Goal: Task Accomplishment & Management: Manage account settings

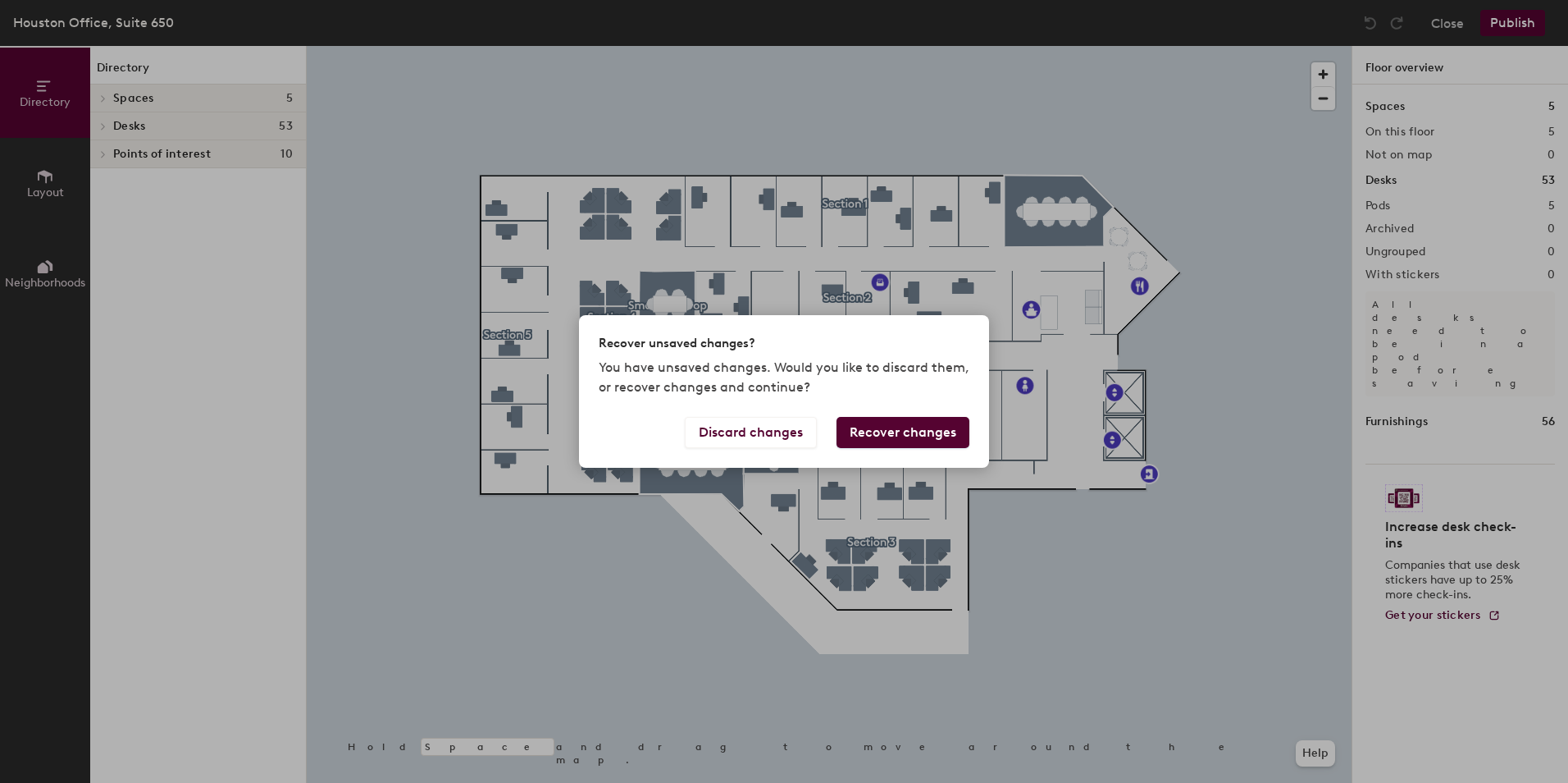
click at [903, 439] on button "Recover changes" at bounding box center [903, 433] width 133 height 31
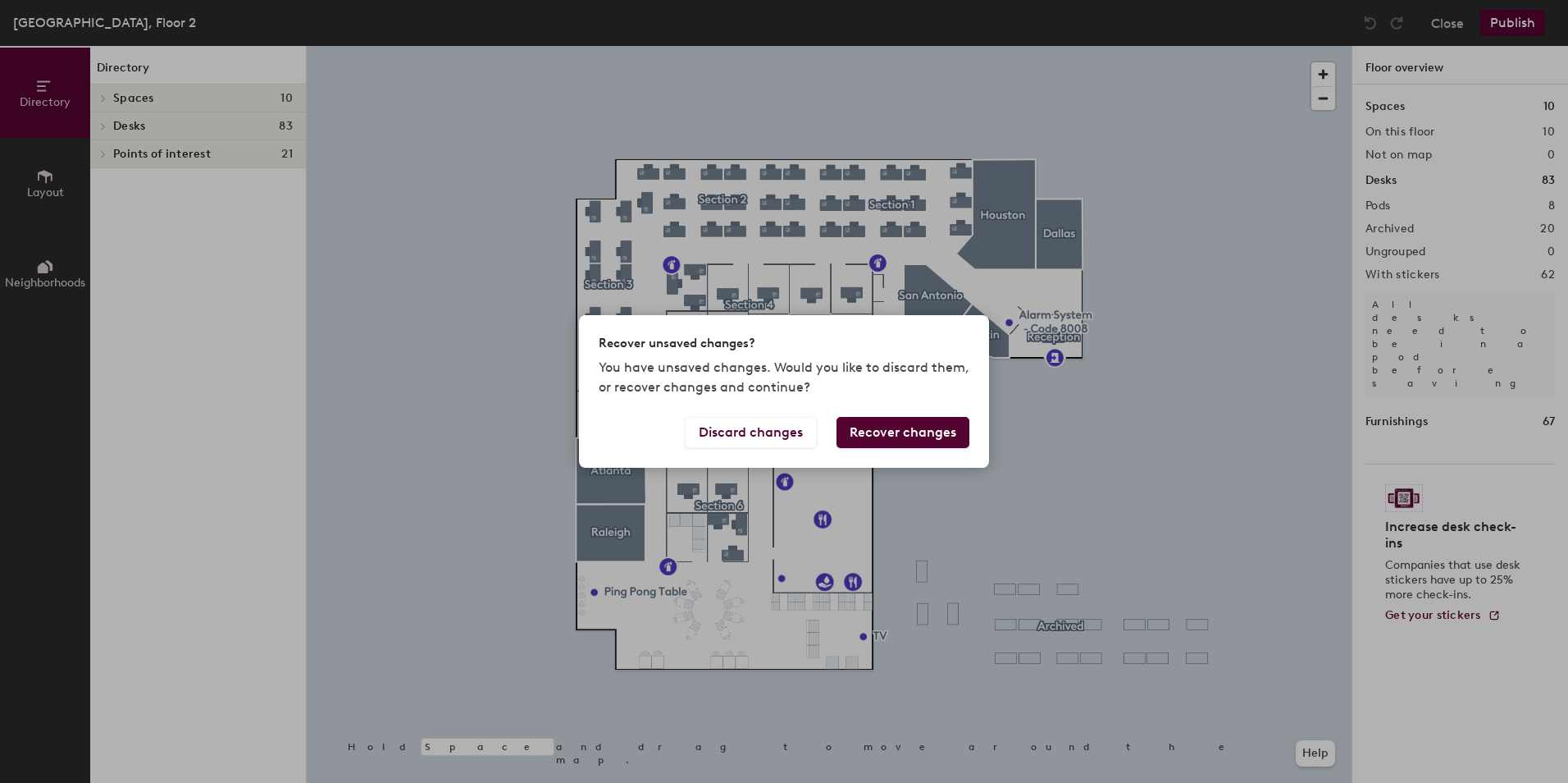
click at [875, 433] on button "Recover changes" at bounding box center [903, 433] width 133 height 31
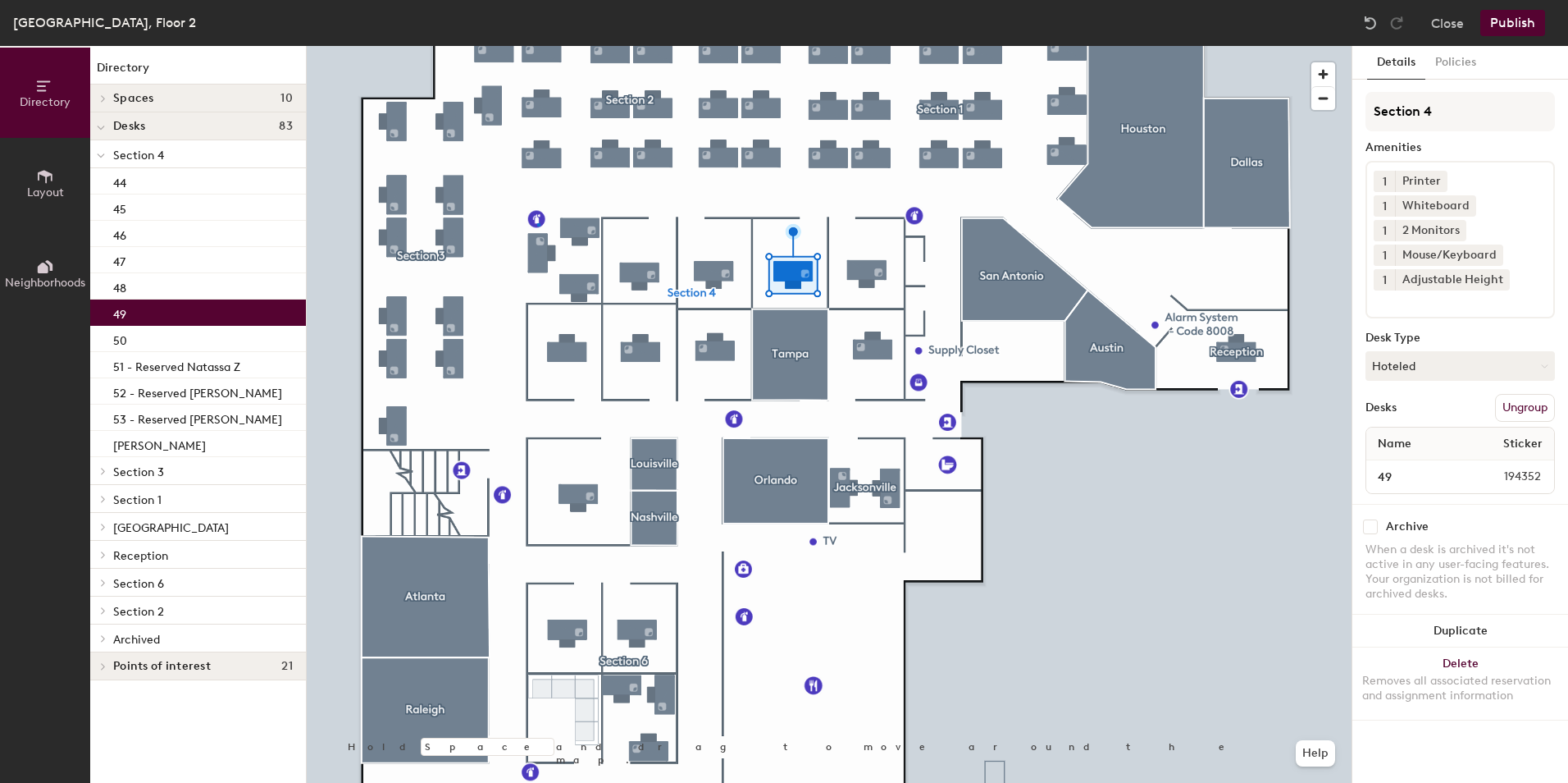
click at [537, 46] on div at bounding box center [829, 46] width 1044 height 0
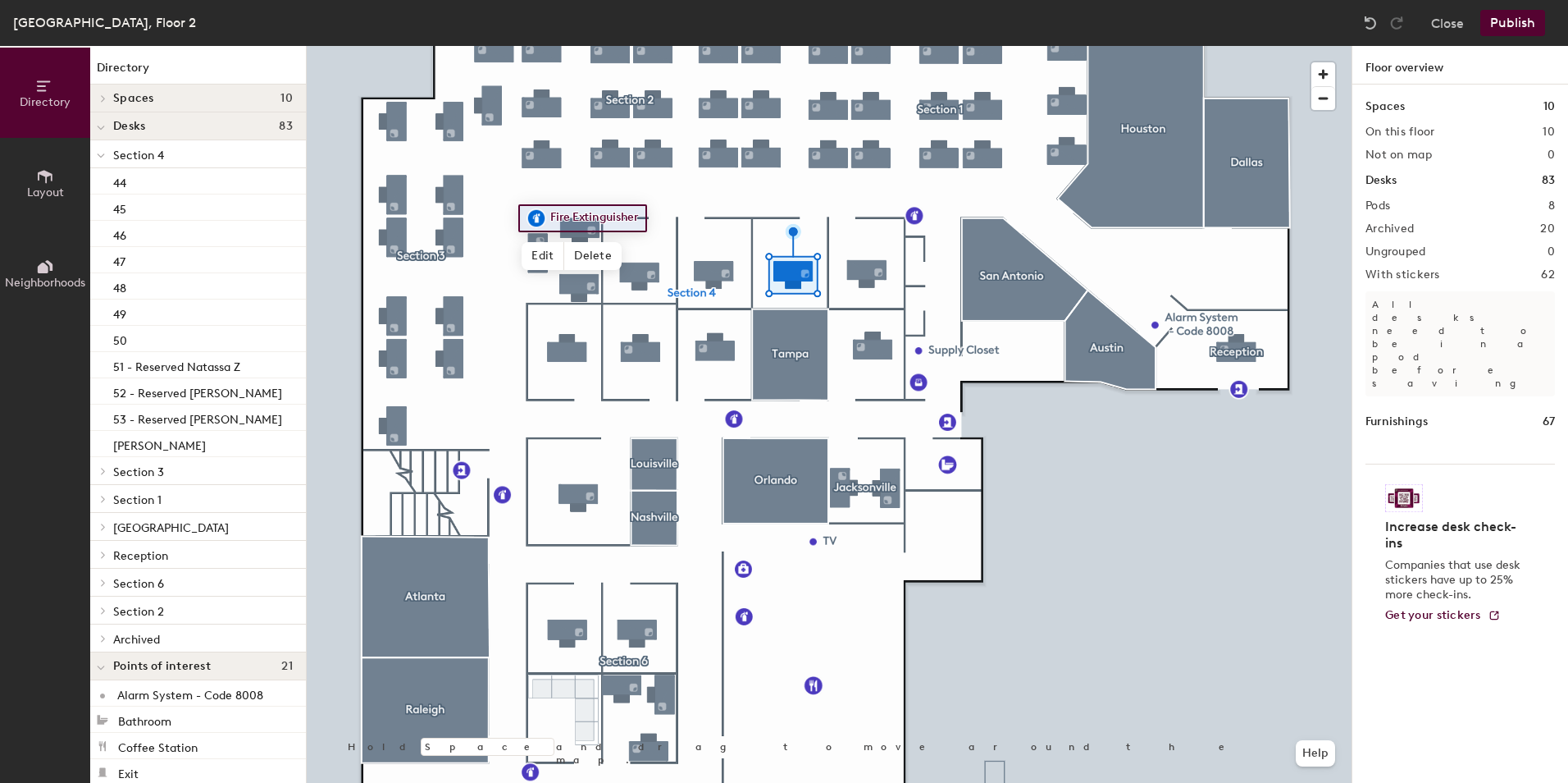
click at [785, 46] on div at bounding box center [829, 46] width 1044 height 0
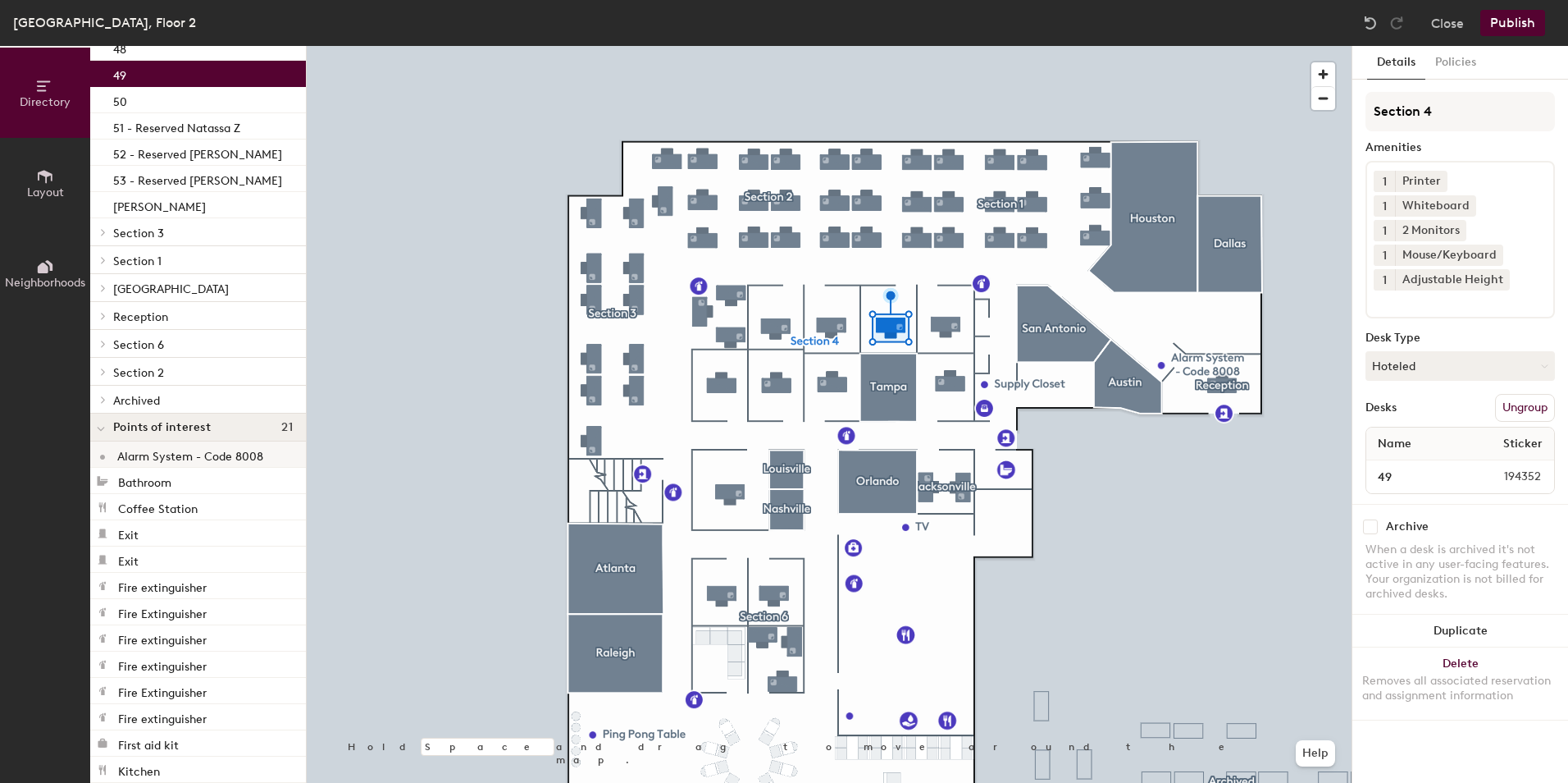
scroll to position [215, 0]
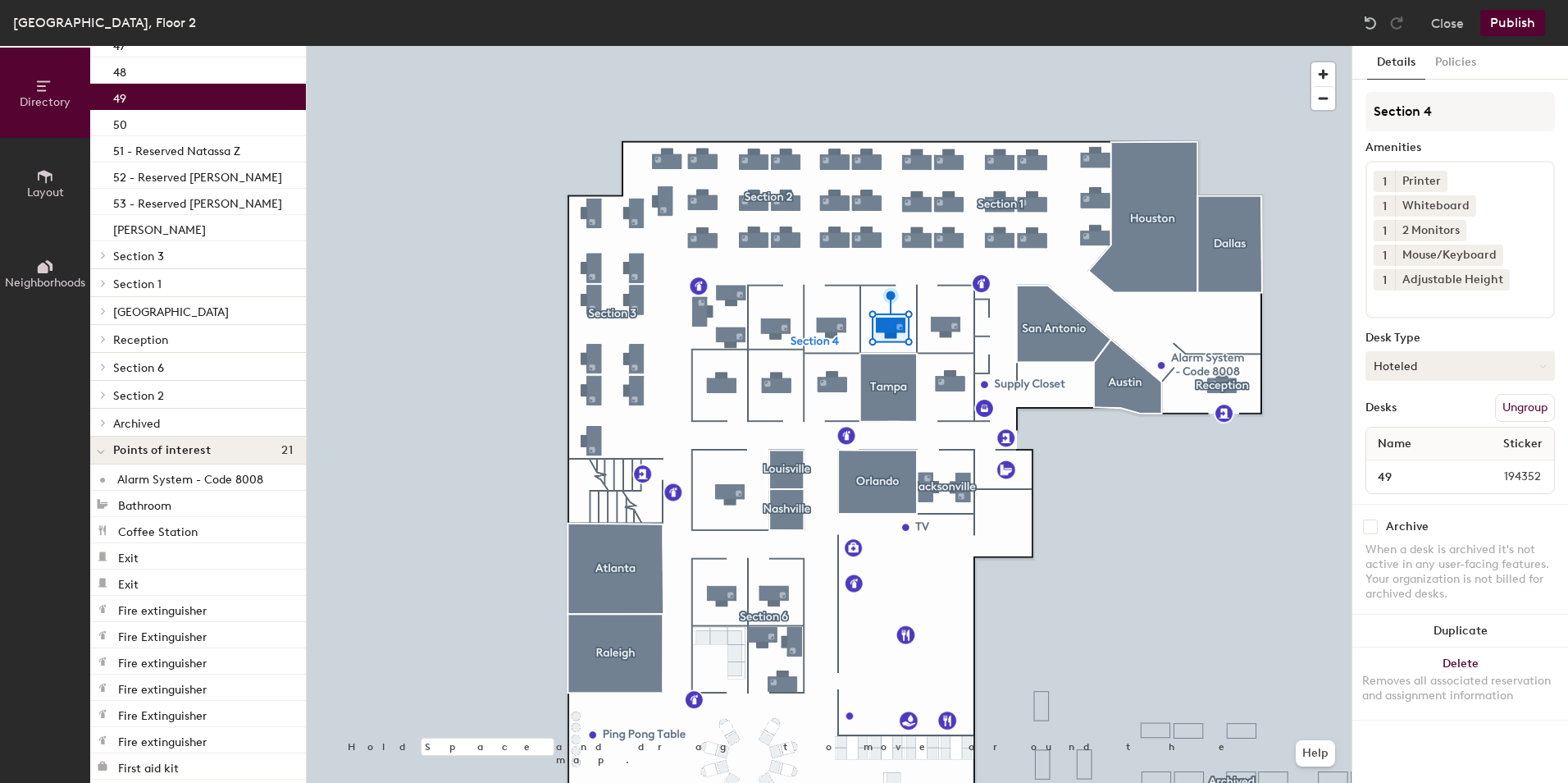
click at [1469, 371] on button "Hoteled" at bounding box center [1460, 366] width 189 height 30
click at [1425, 415] on div "Assigned" at bounding box center [1448, 416] width 164 height 24
click at [25, 190] on button "Layout" at bounding box center [44, 182] width 90 height 90
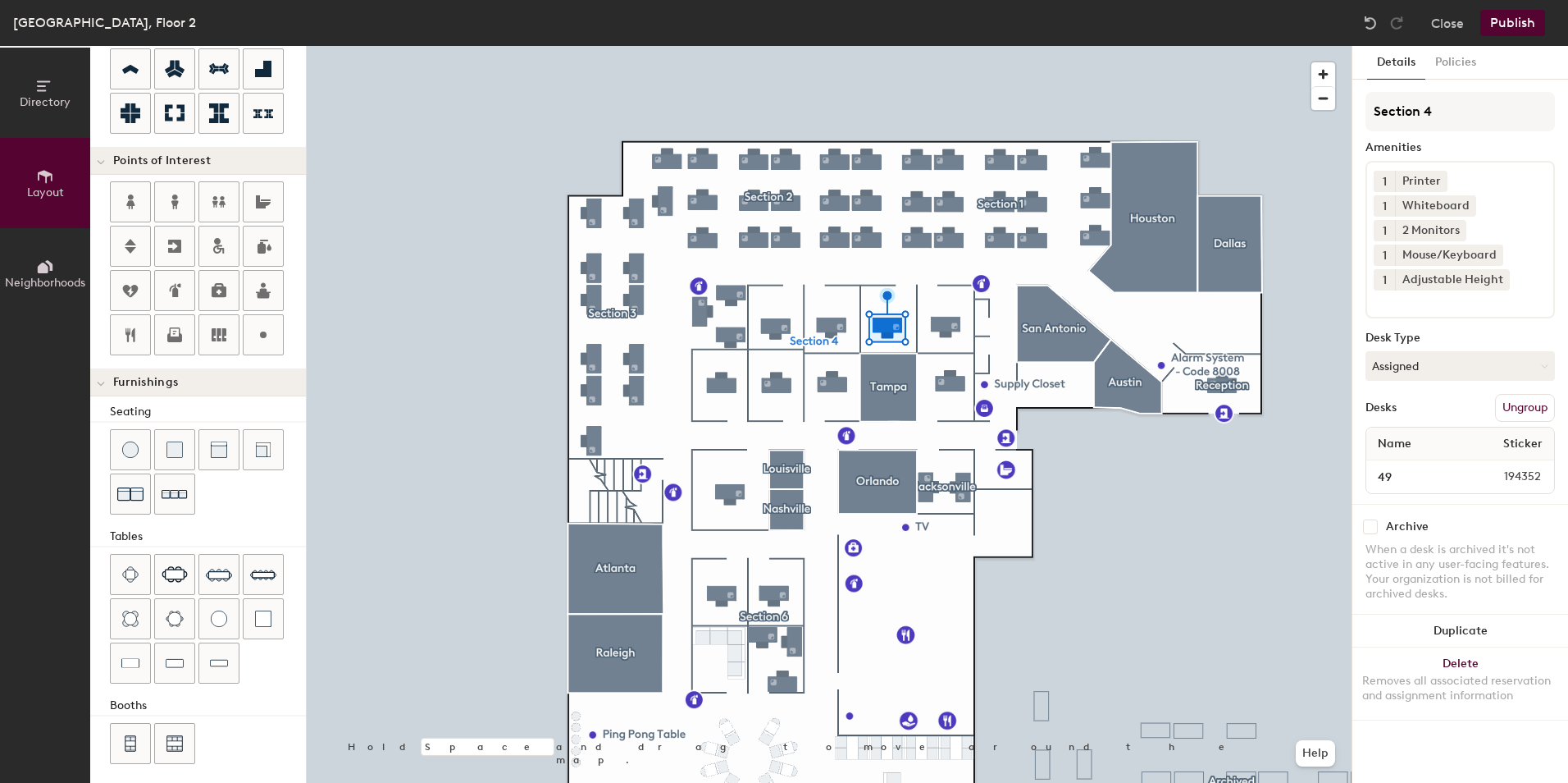
scroll to position [254, 0]
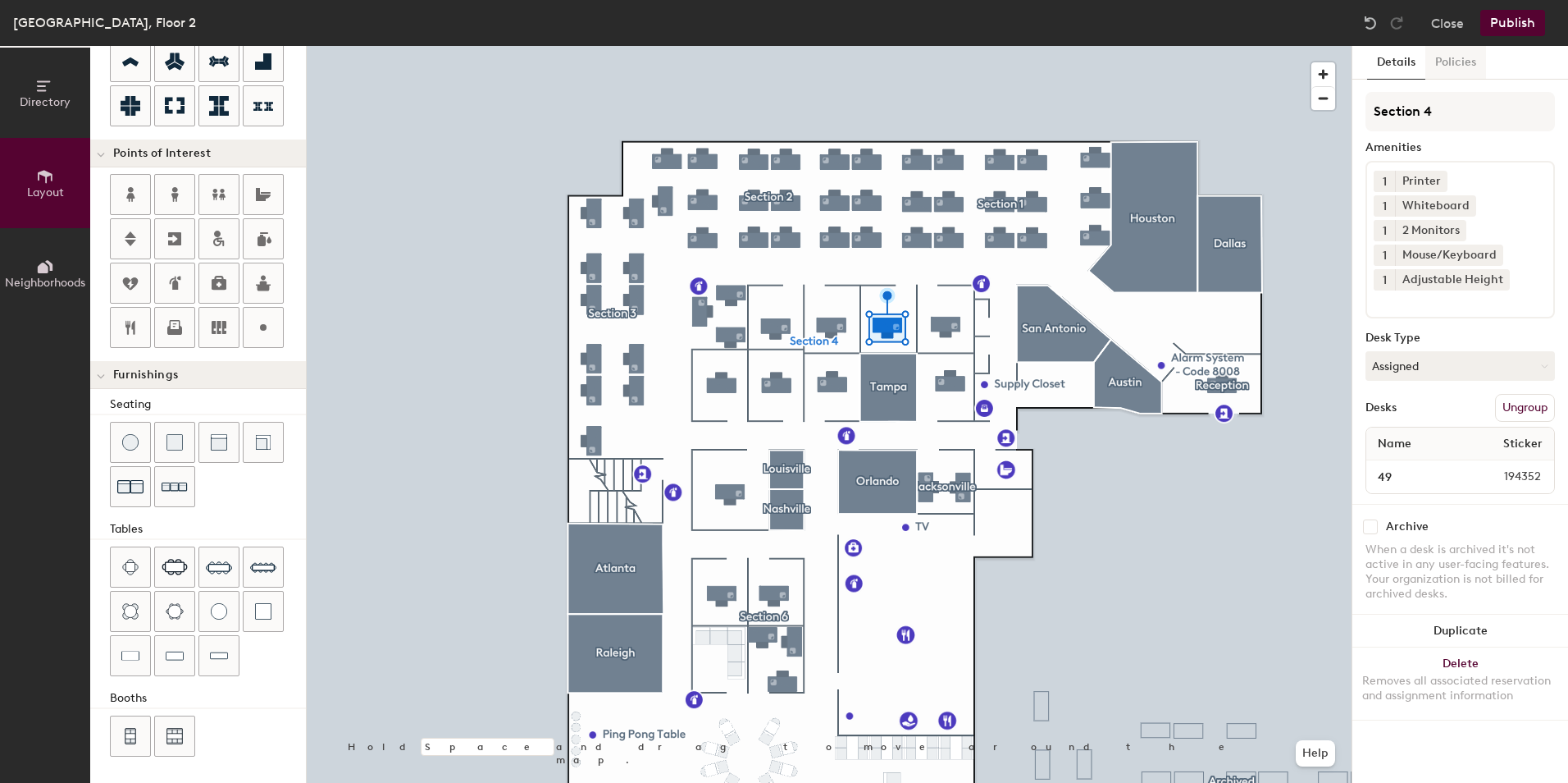
click at [1448, 69] on button "Policies" at bounding box center [1455, 63] width 61 height 34
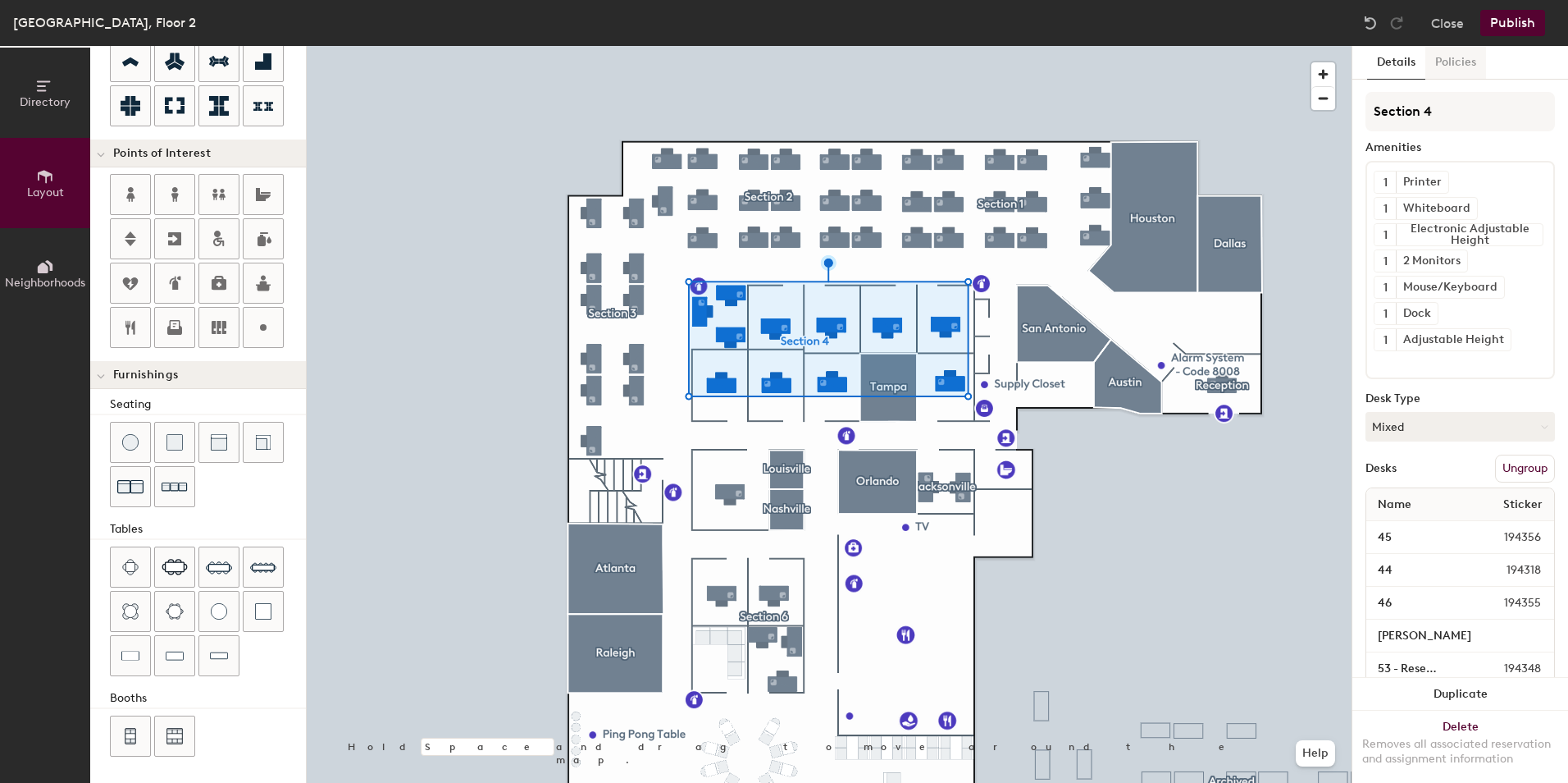
click at [1455, 62] on button "Policies" at bounding box center [1455, 63] width 61 height 34
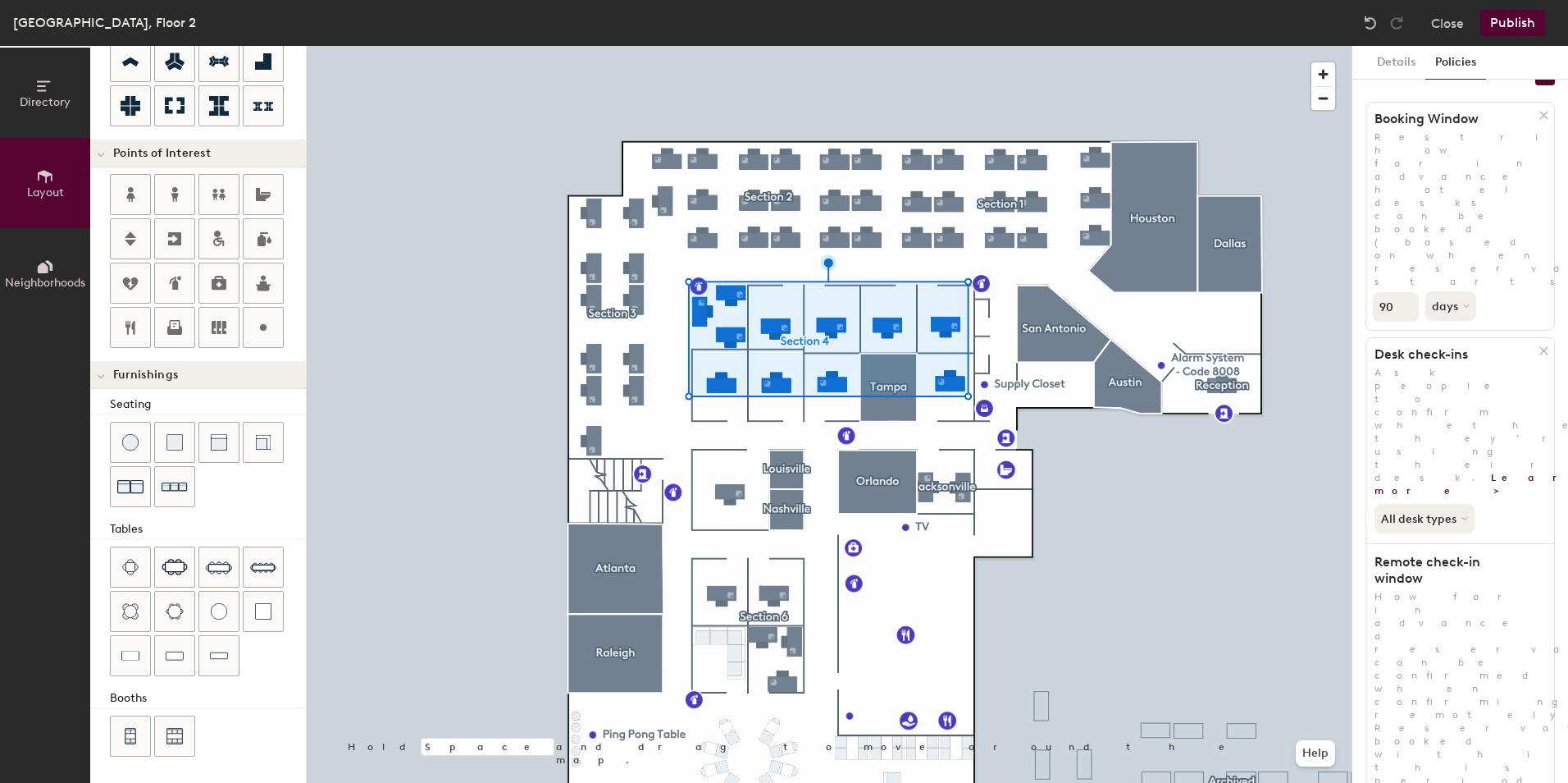
scroll to position [52, 0]
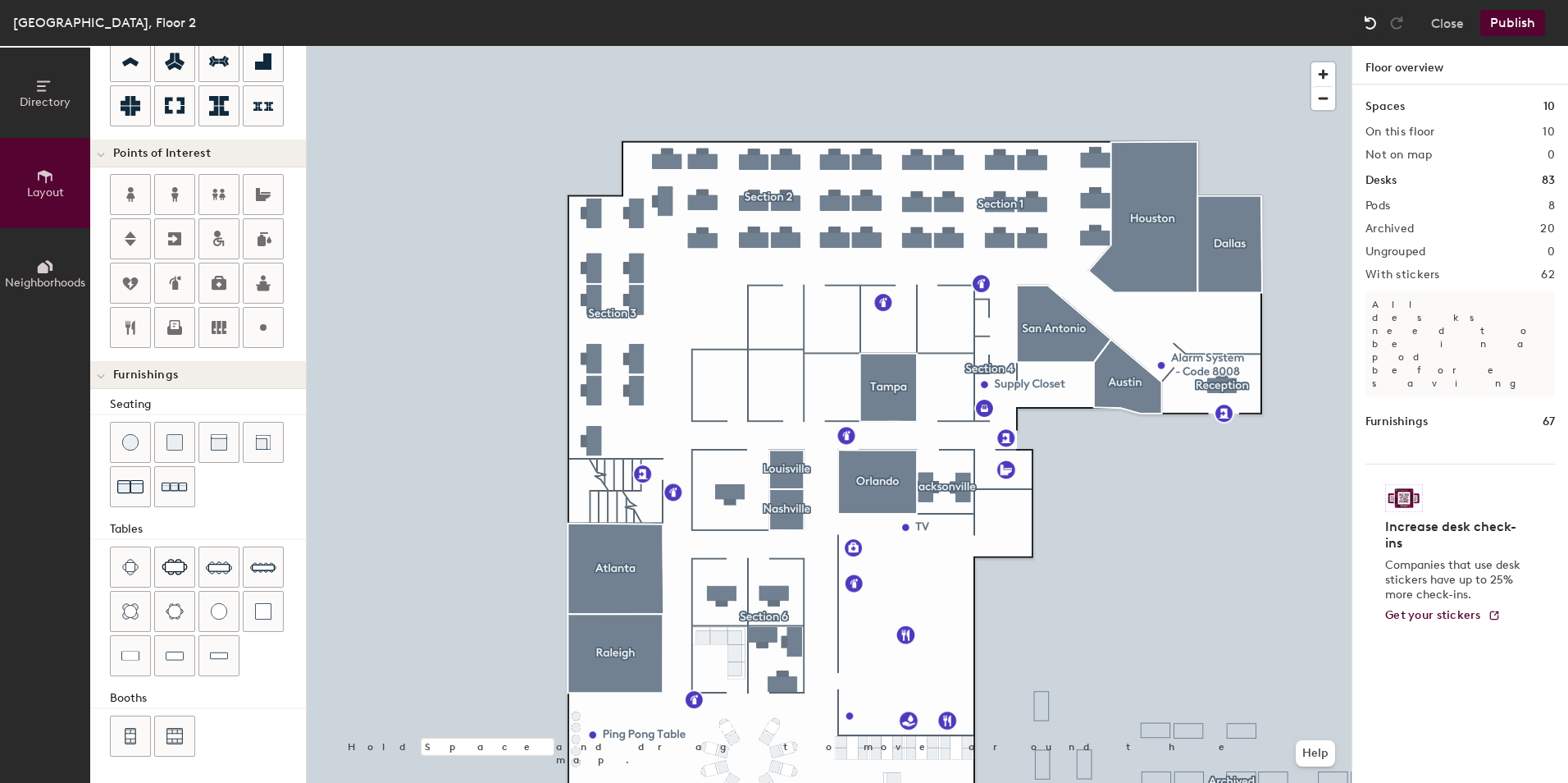
click at [1367, 24] on img at bounding box center [1369, 22] width 16 height 16
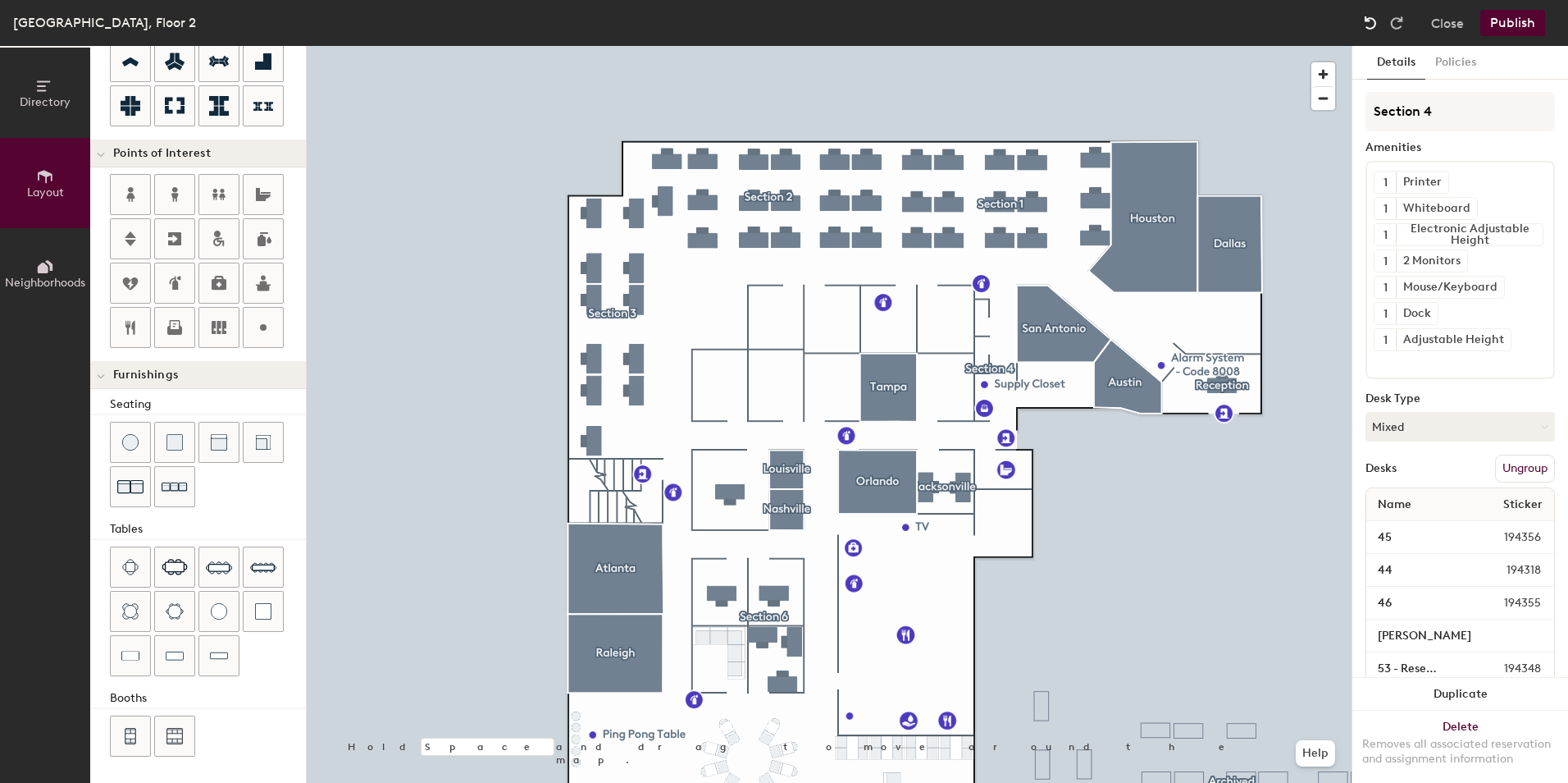
click at [1367, 24] on img at bounding box center [1369, 22] width 16 height 16
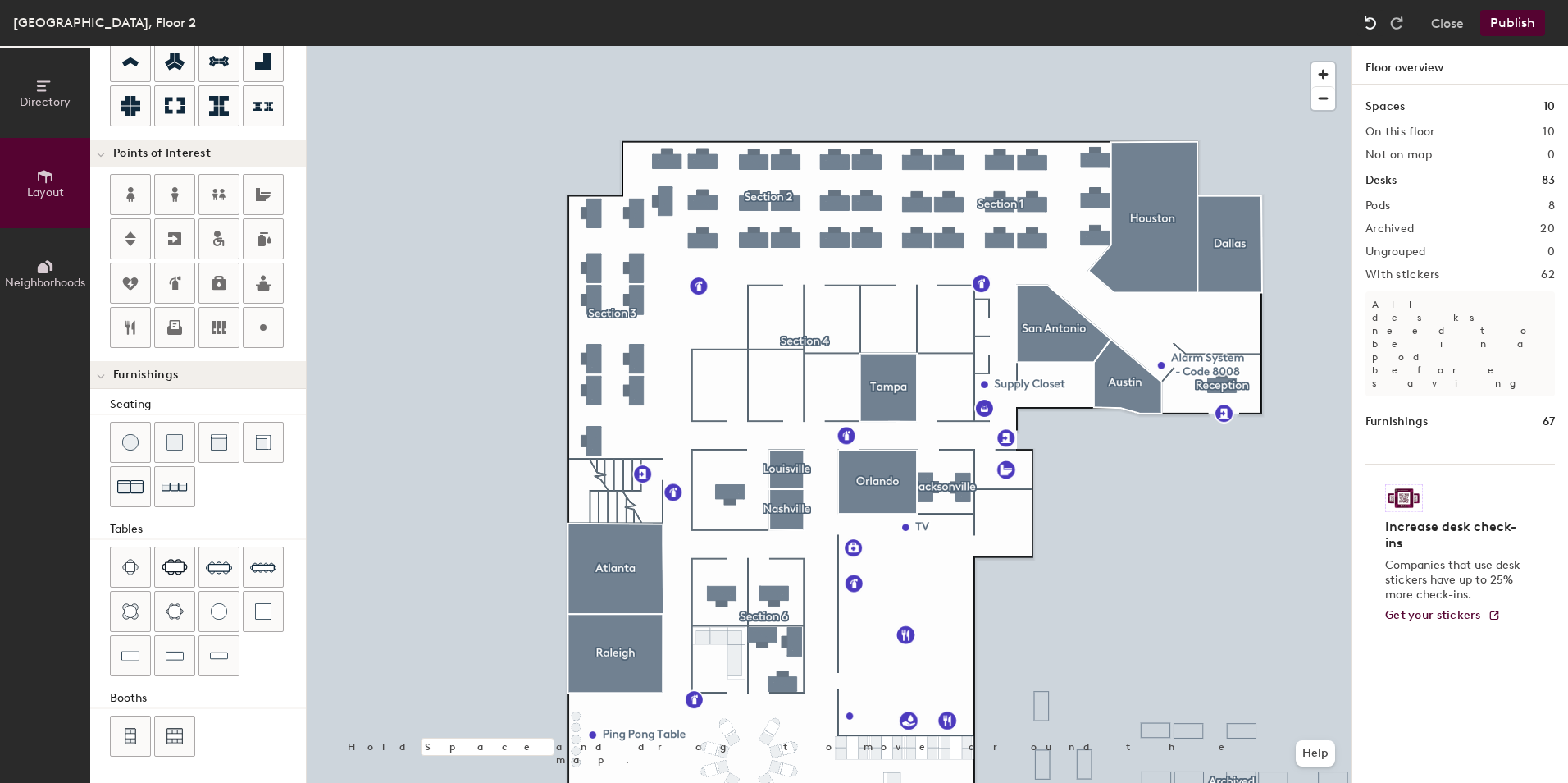
click at [1367, 24] on img at bounding box center [1369, 22] width 16 height 16
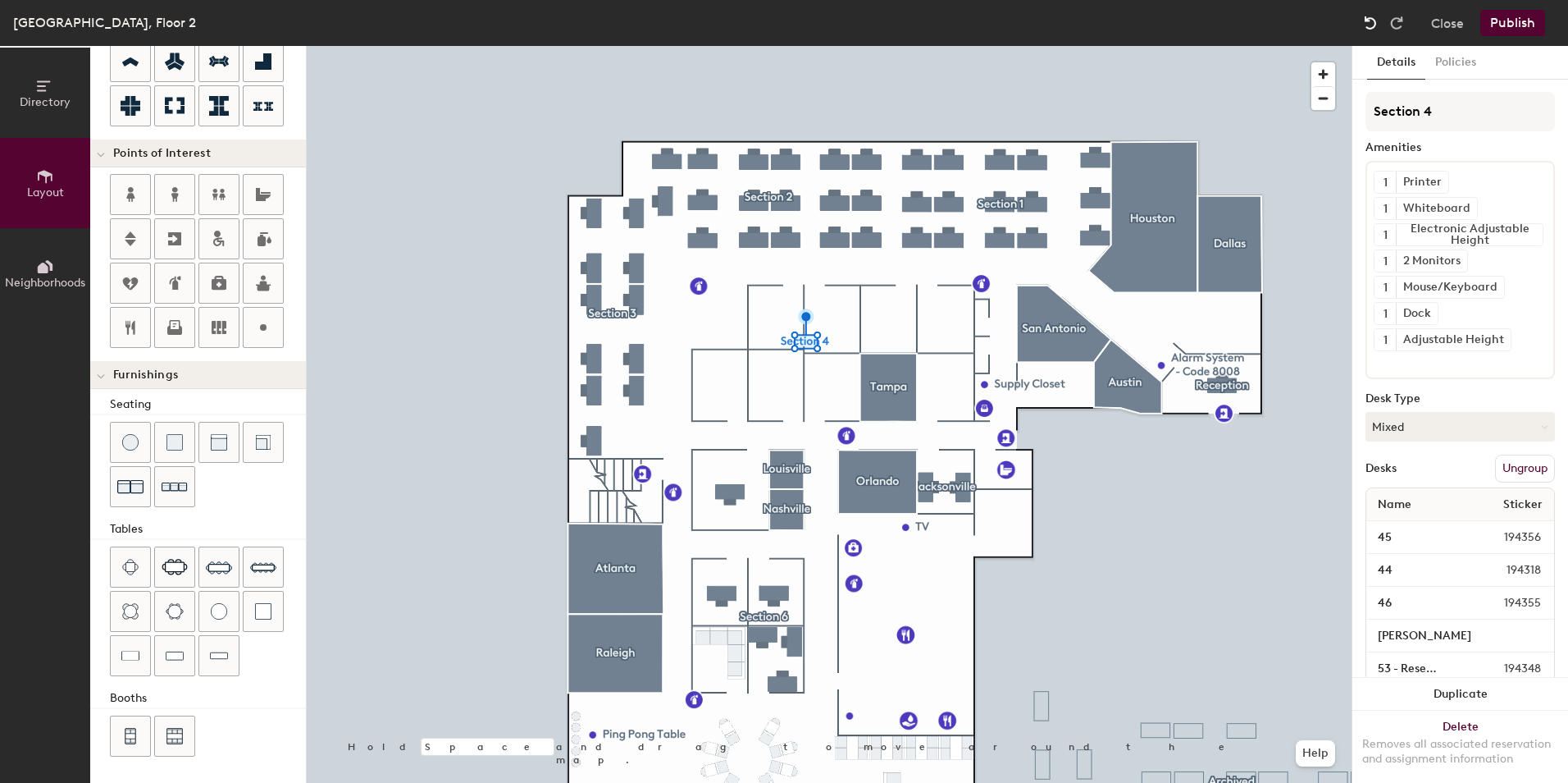
click at [1367, 24] on img at bounding box center [1369, 22] width 16 height 16
click at [1375, 23] on img at bounding box center [1369, 22] width 16 height 16
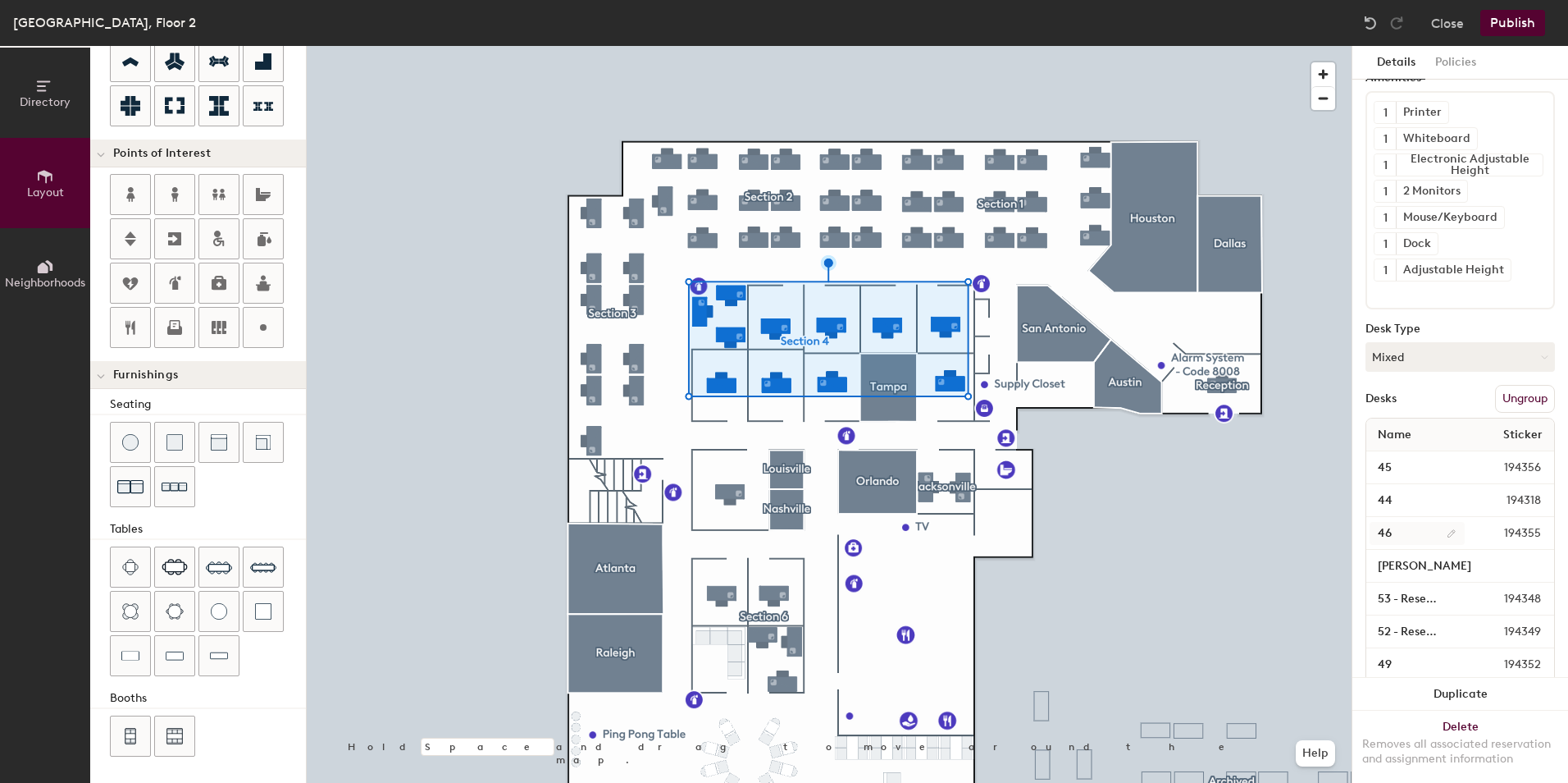
scroll to position [82, 0]
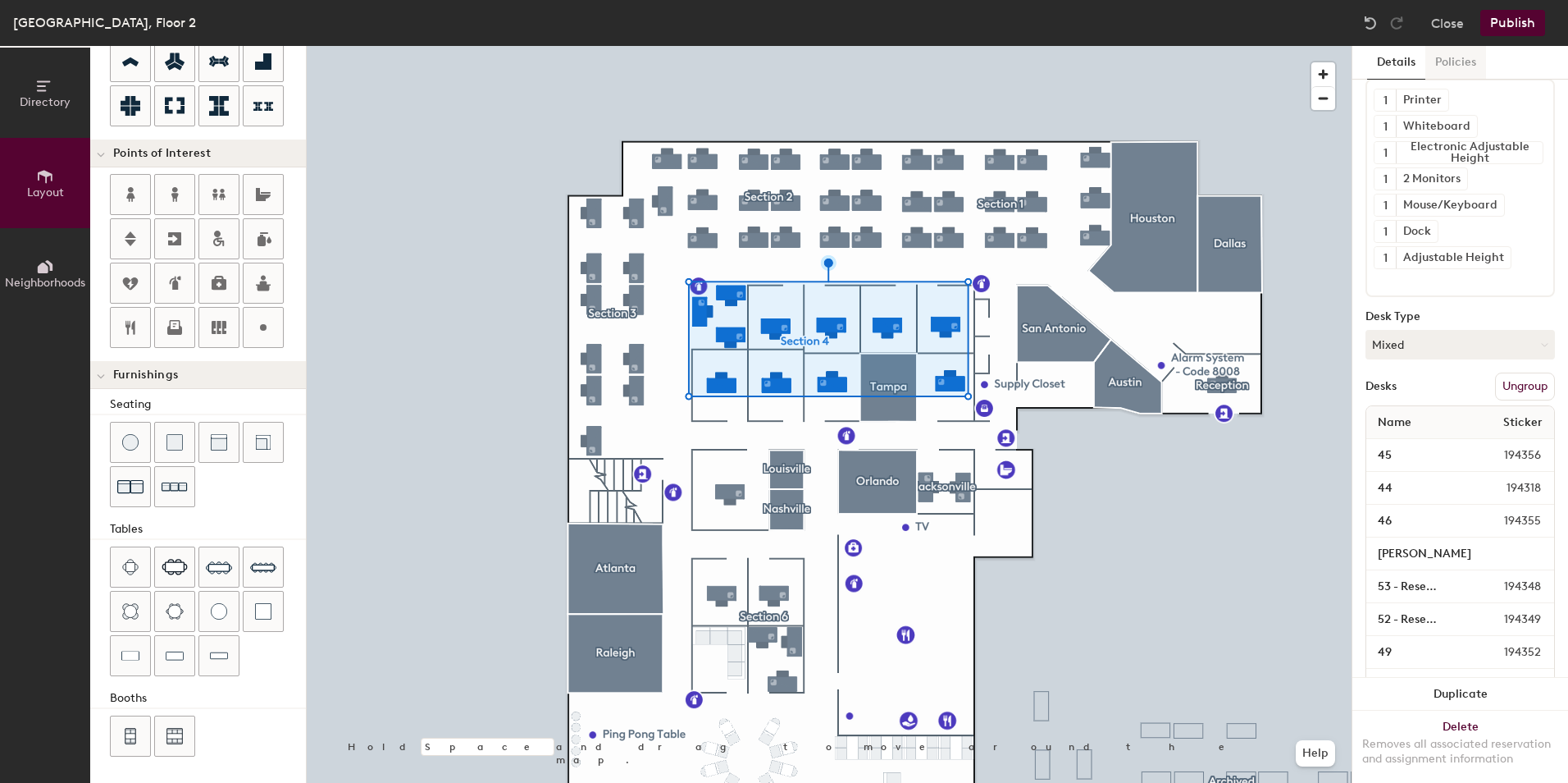
click at [1437, 64] on button "Policies" at bounding box center [1455, 63] width 61 height 34
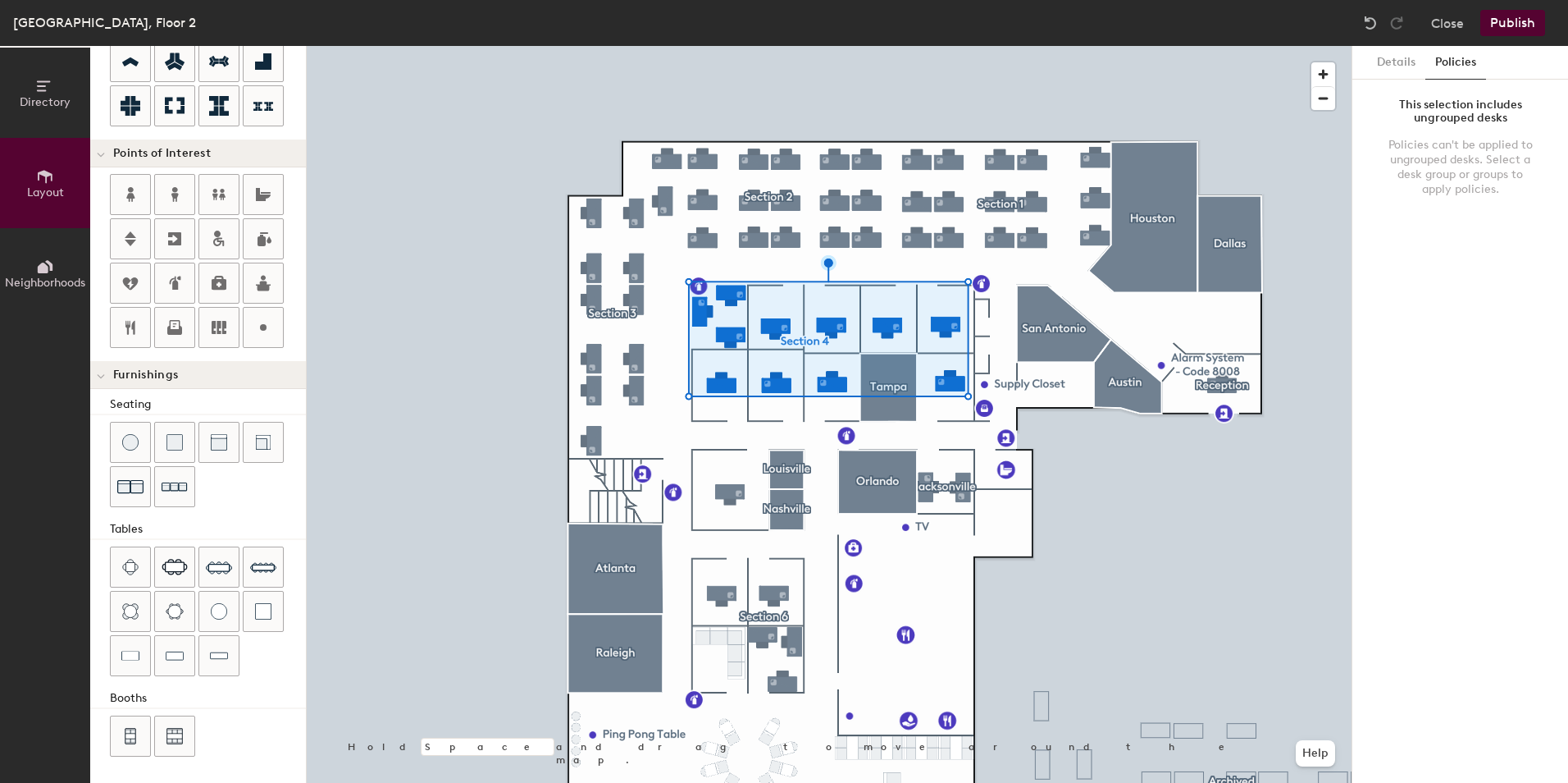
scroll to position [0, 0]
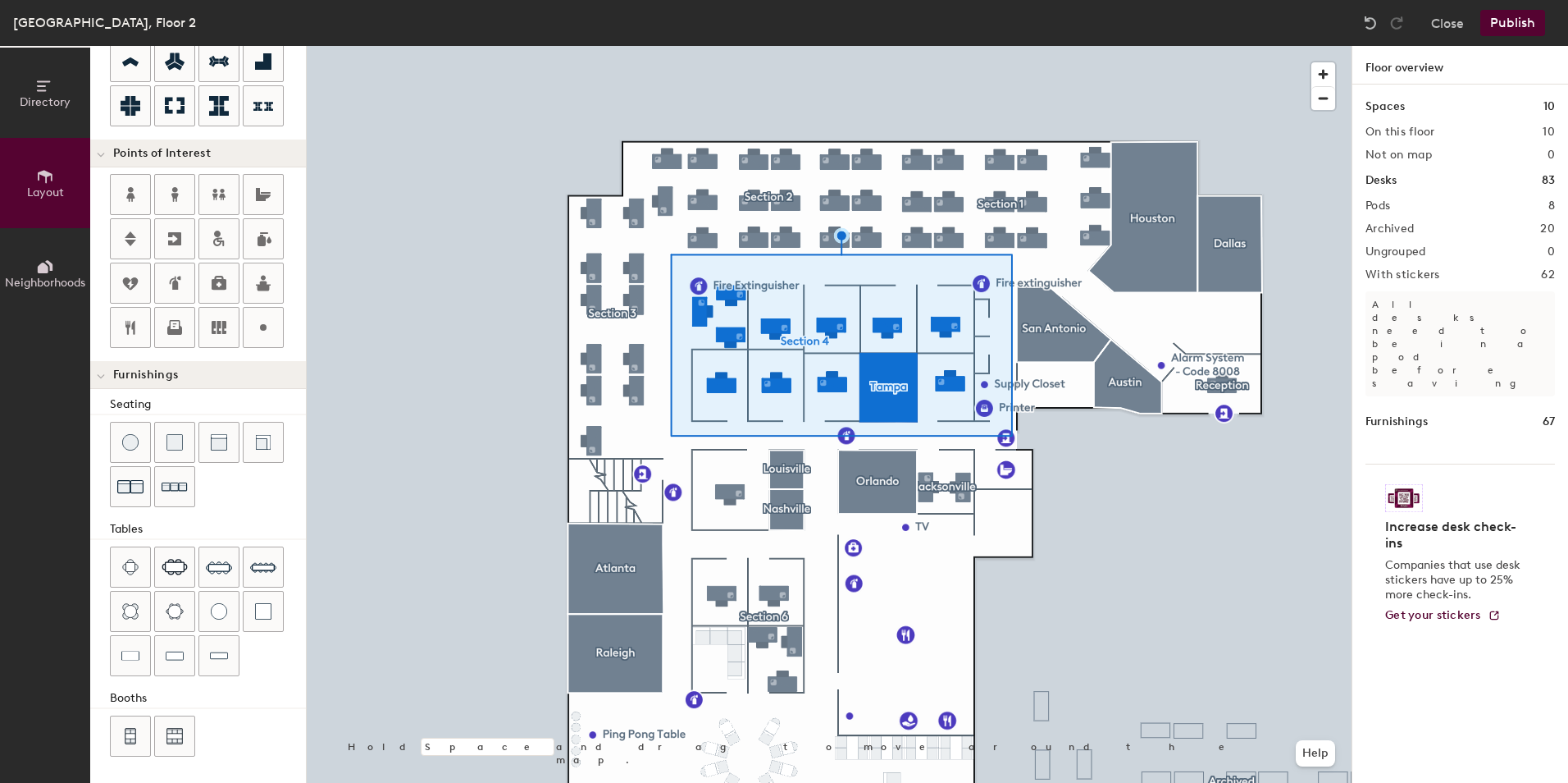
click at [1413, 69] on h1 "Floor overview" at bounding box center [1459, 66] width 215 height 39
click at [1373, 22] on img at bounding box center [1369, 22] width 16 height 16
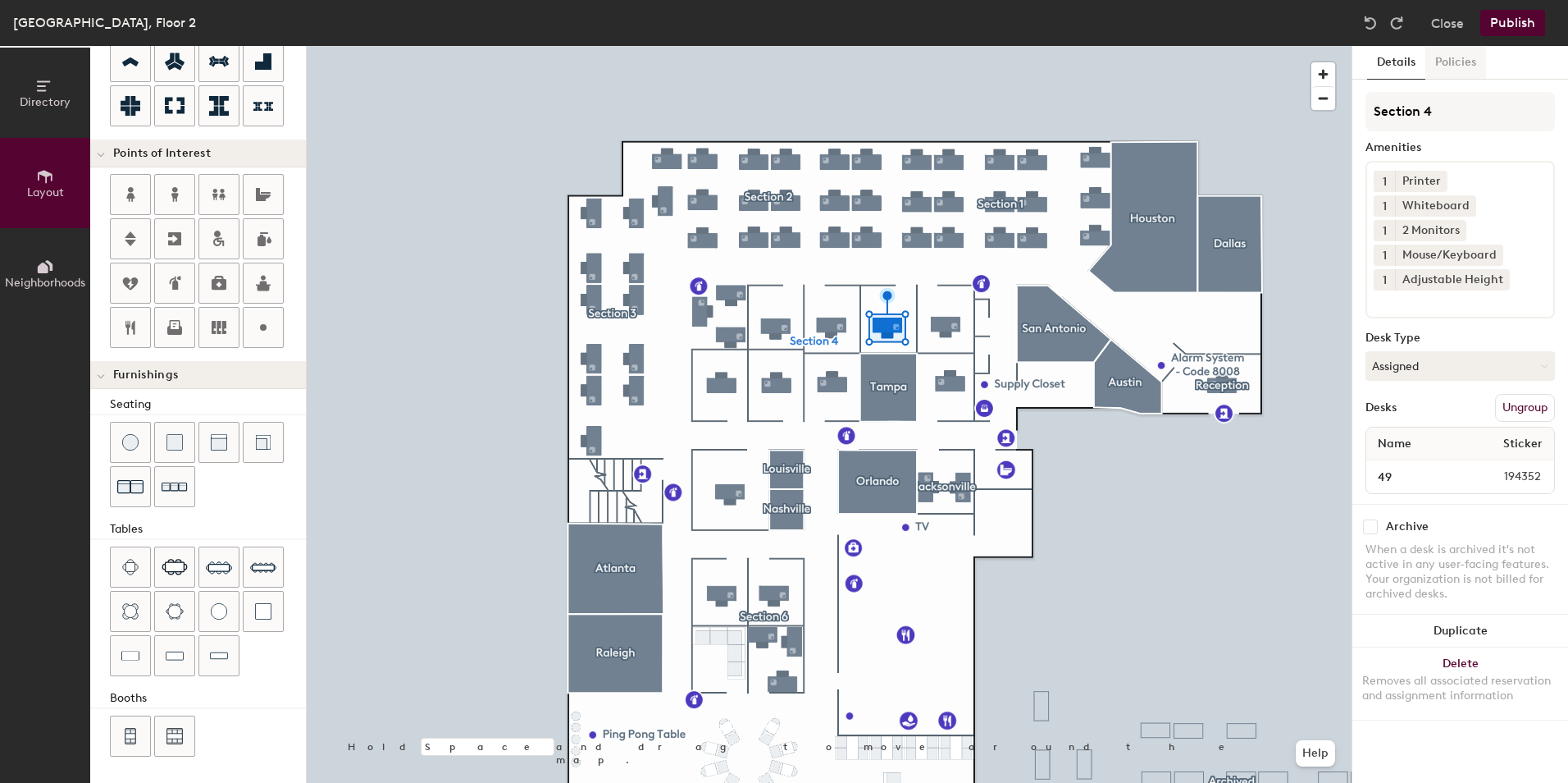
click at [1441, 68] on button "Policies" at bounding box center [1455, 63] width 61 height 34
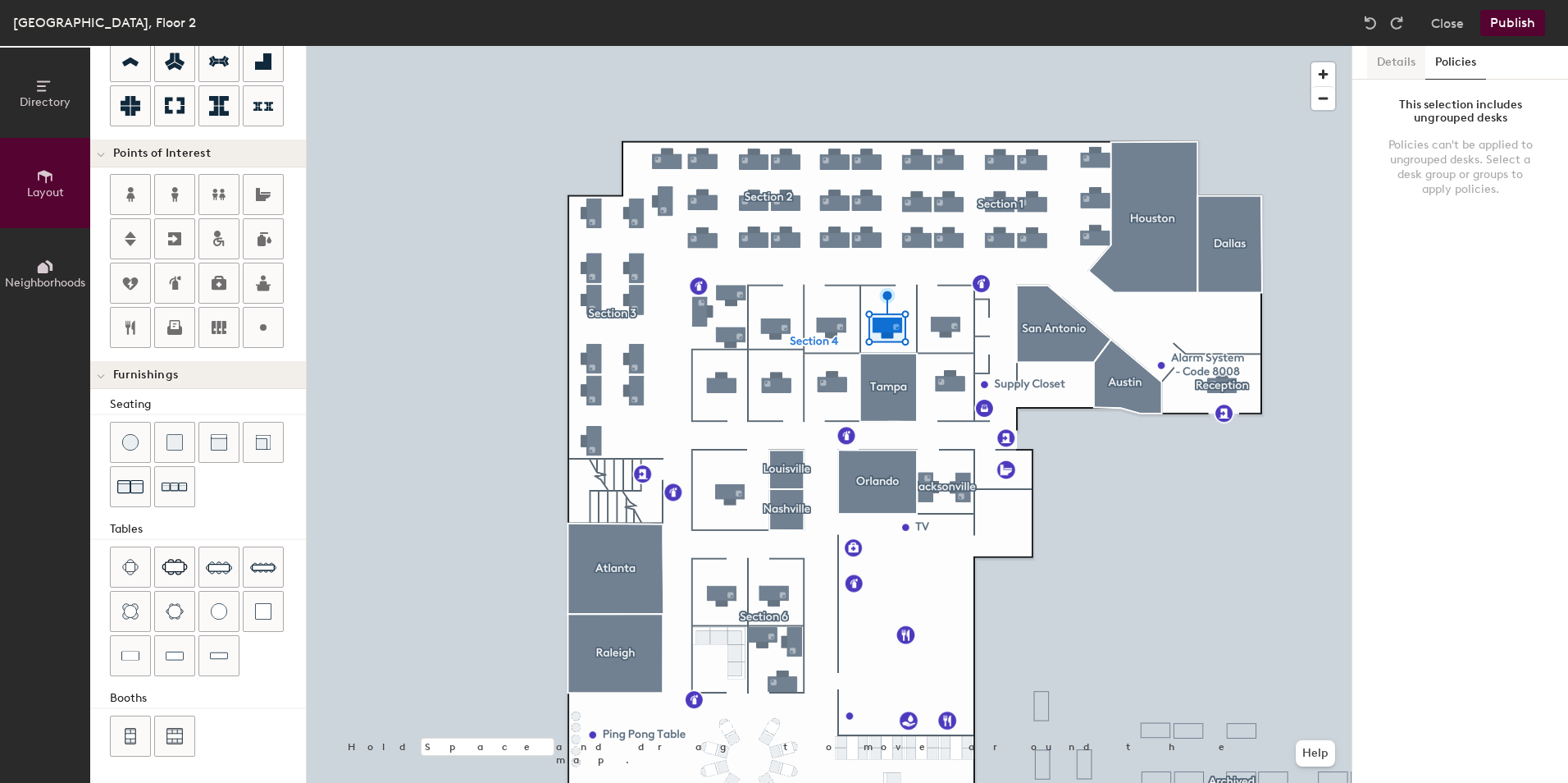
click at [1382, 69] on button "Details" at bounding box center [1395, 63] width 58 height 34
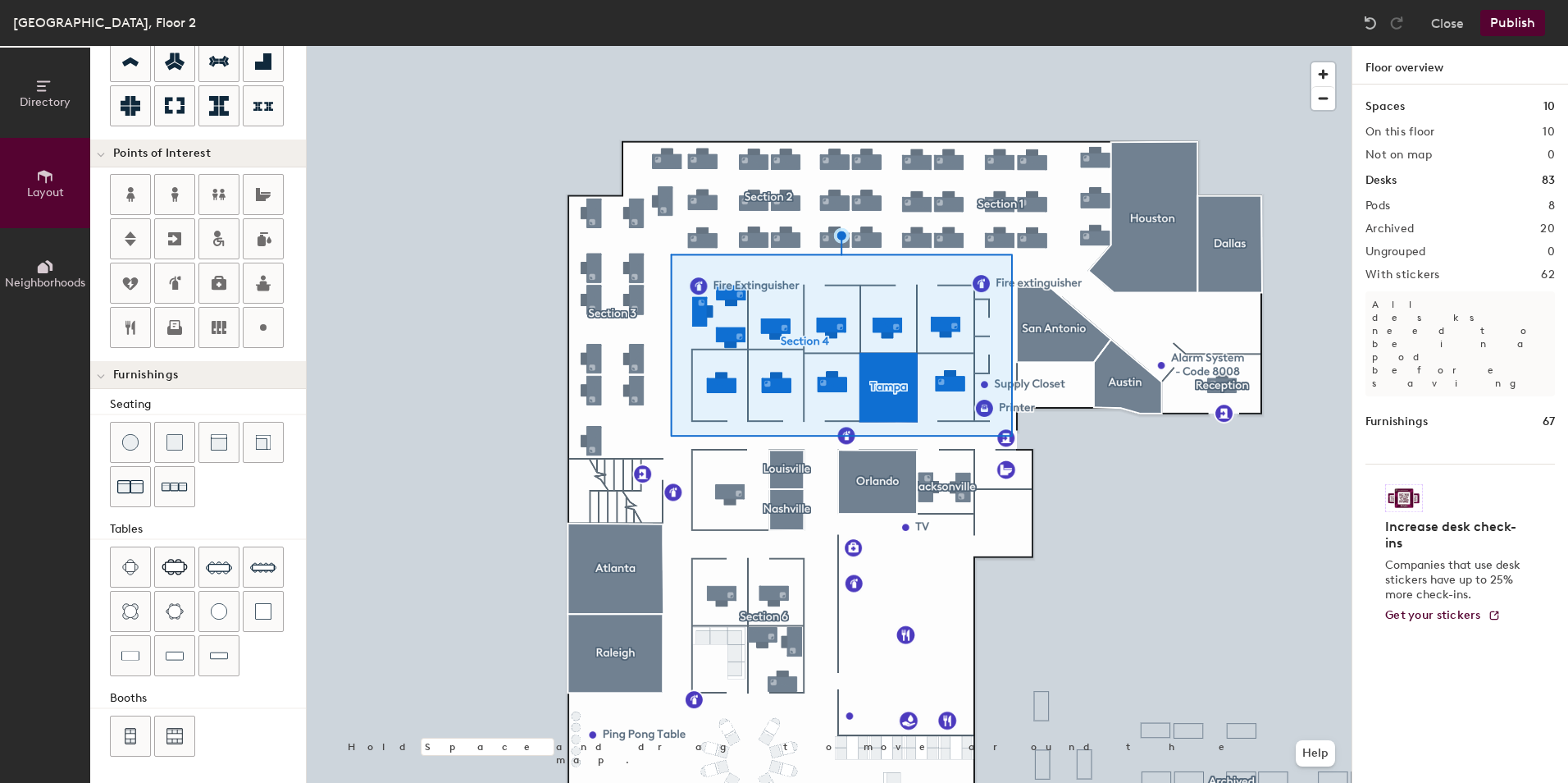
click at [1490, 66] on h1 "Floor overview" at bounding box center [1459, 66] width 215 height 39
click at [1368, 29] on img at bounding box center [1369, 22] width 16 height 16
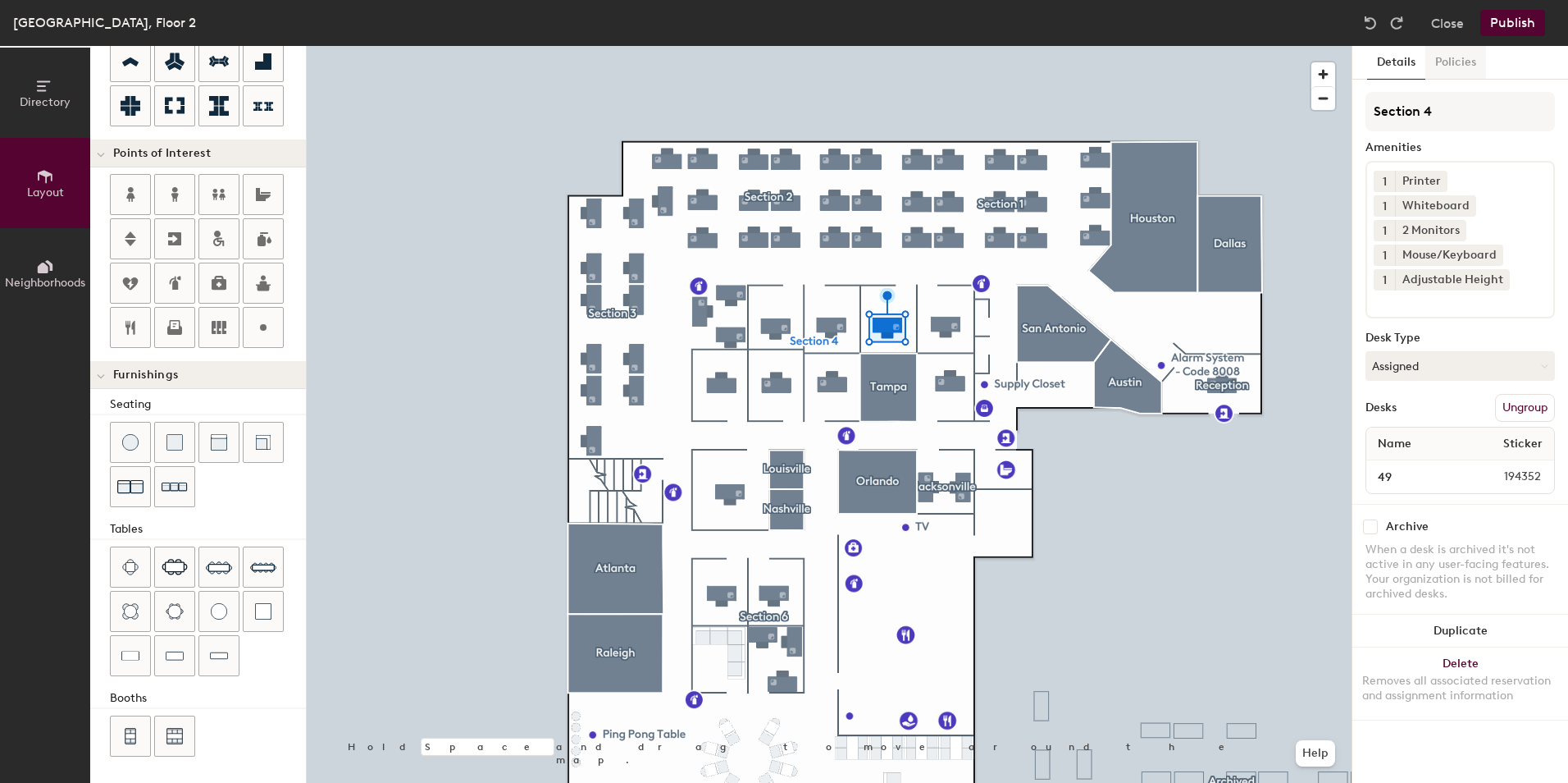
drag, startPoint x: 1464, startPoint y: 63, endPoint x: 1455, endPoint y: 63, distance: 9.0
click at [1464, 63] on button "Policies" at bounding box center [1455, 63] width 61 height 34
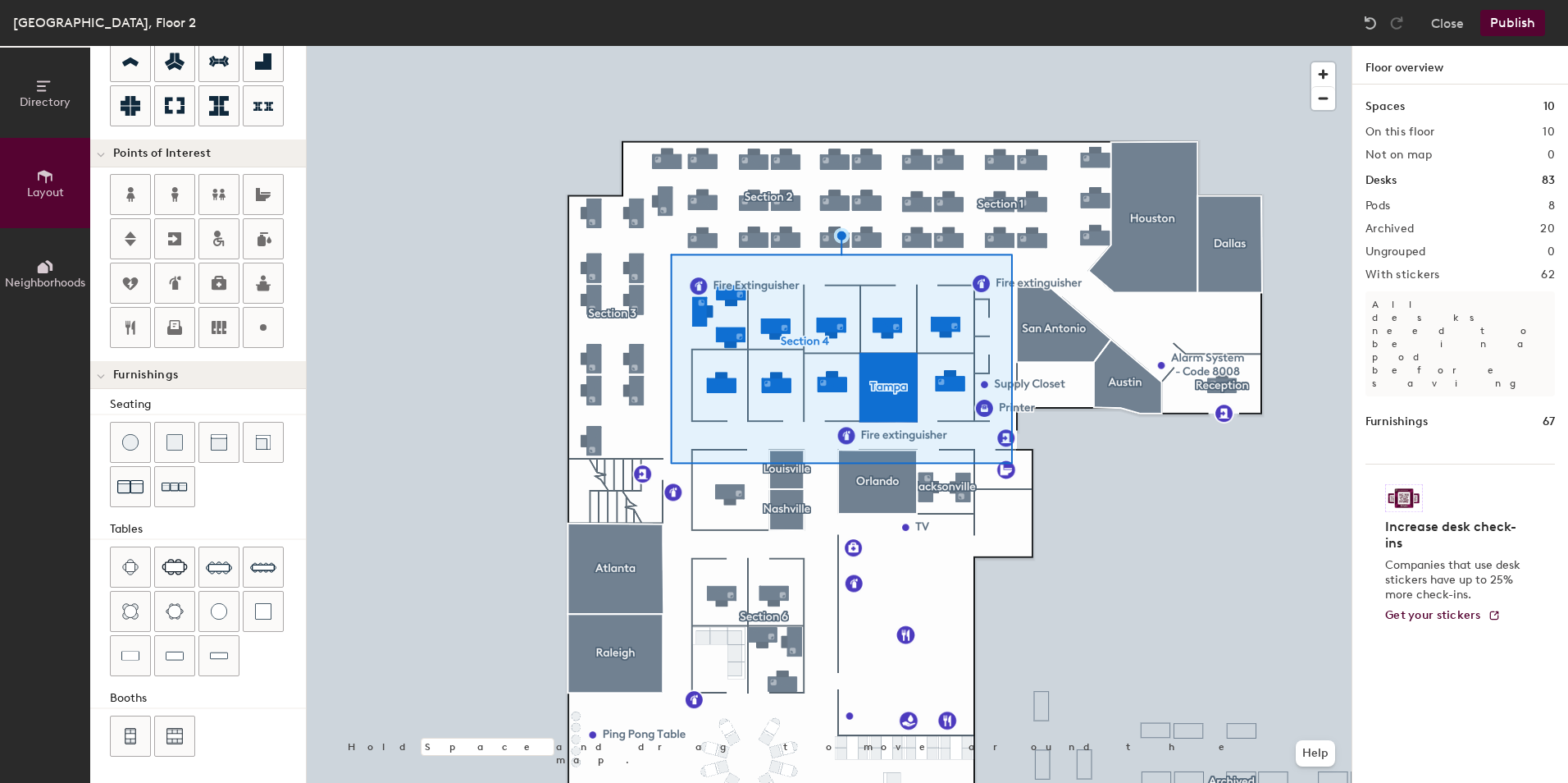
click at [1401, 64] on h1 "Floor overview" at bounding box center [1459, 66] width 215 height 39
click at [1415, 85] on div "Spaces 10 On this floor 10 Not on map 0 Desks 83 Pods 8 Archived 20 Ungrouped 0…" at bounding box center [1459, 453] width 215 height 737
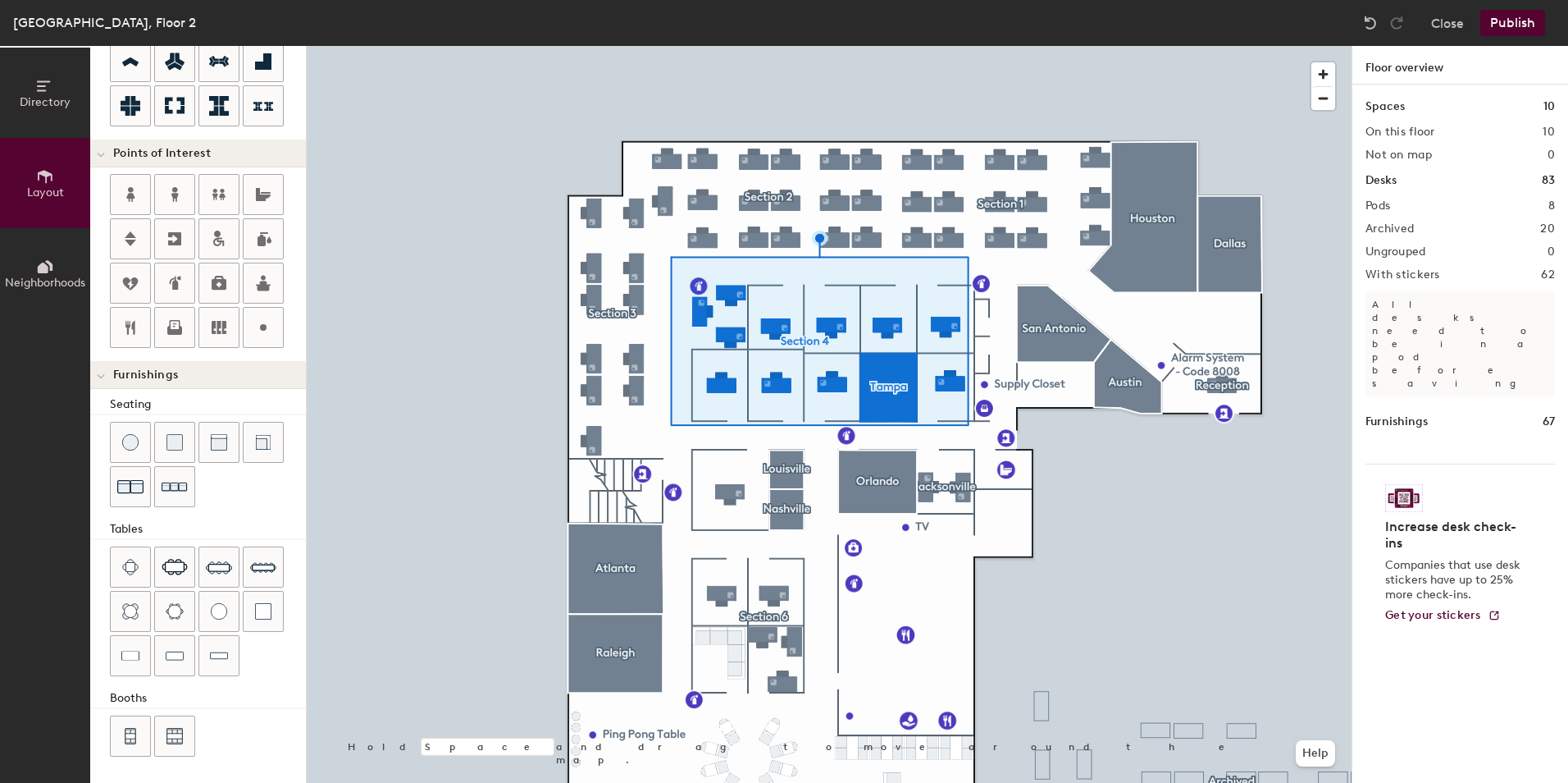
type input "20"
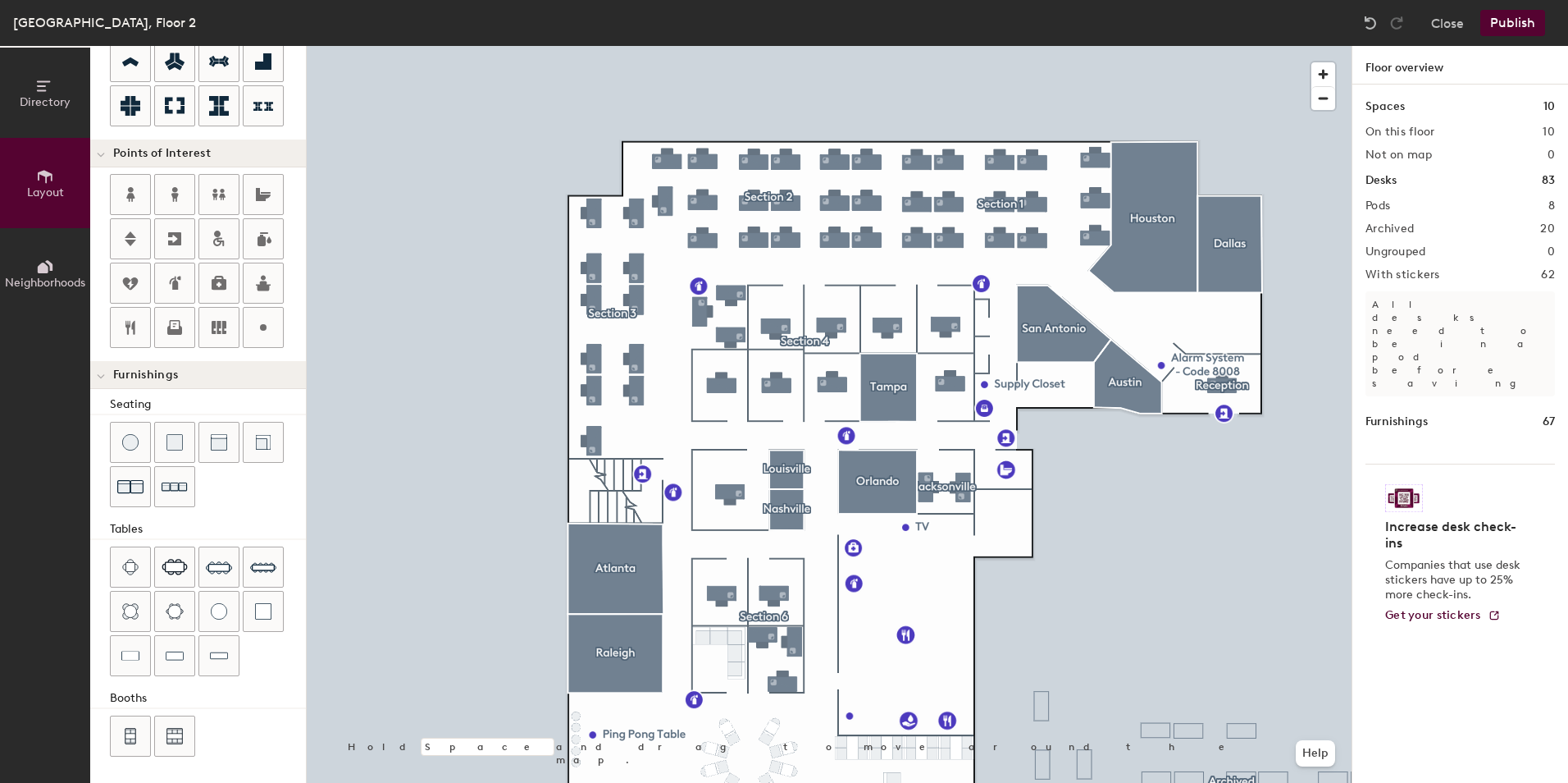
click at [52, 98] on span "Directory" at bounding box center [44, 102] width 51 height 14
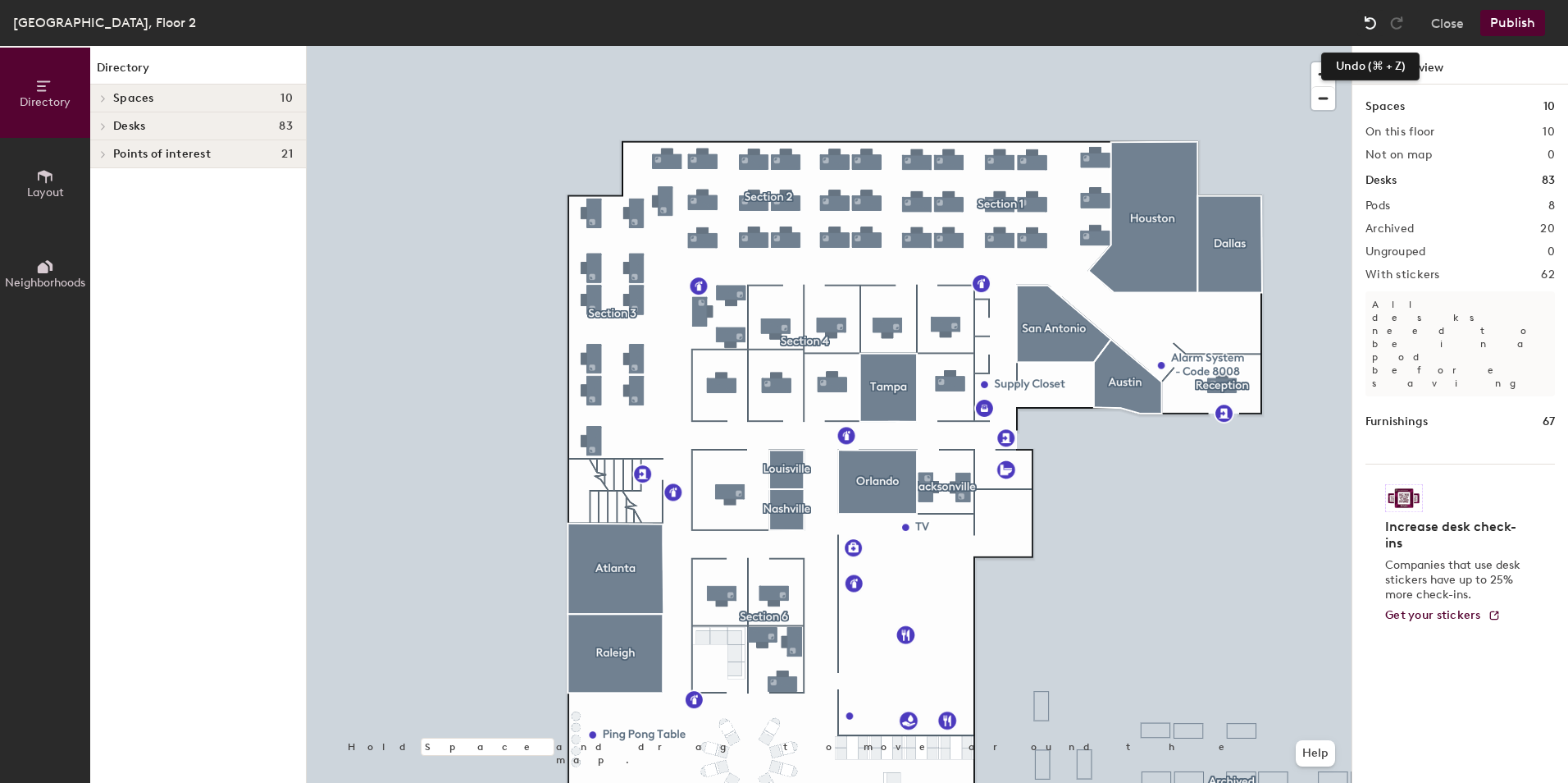
click at [1369, 24] on img at bounding box center [1369, 22] width 16 height 16
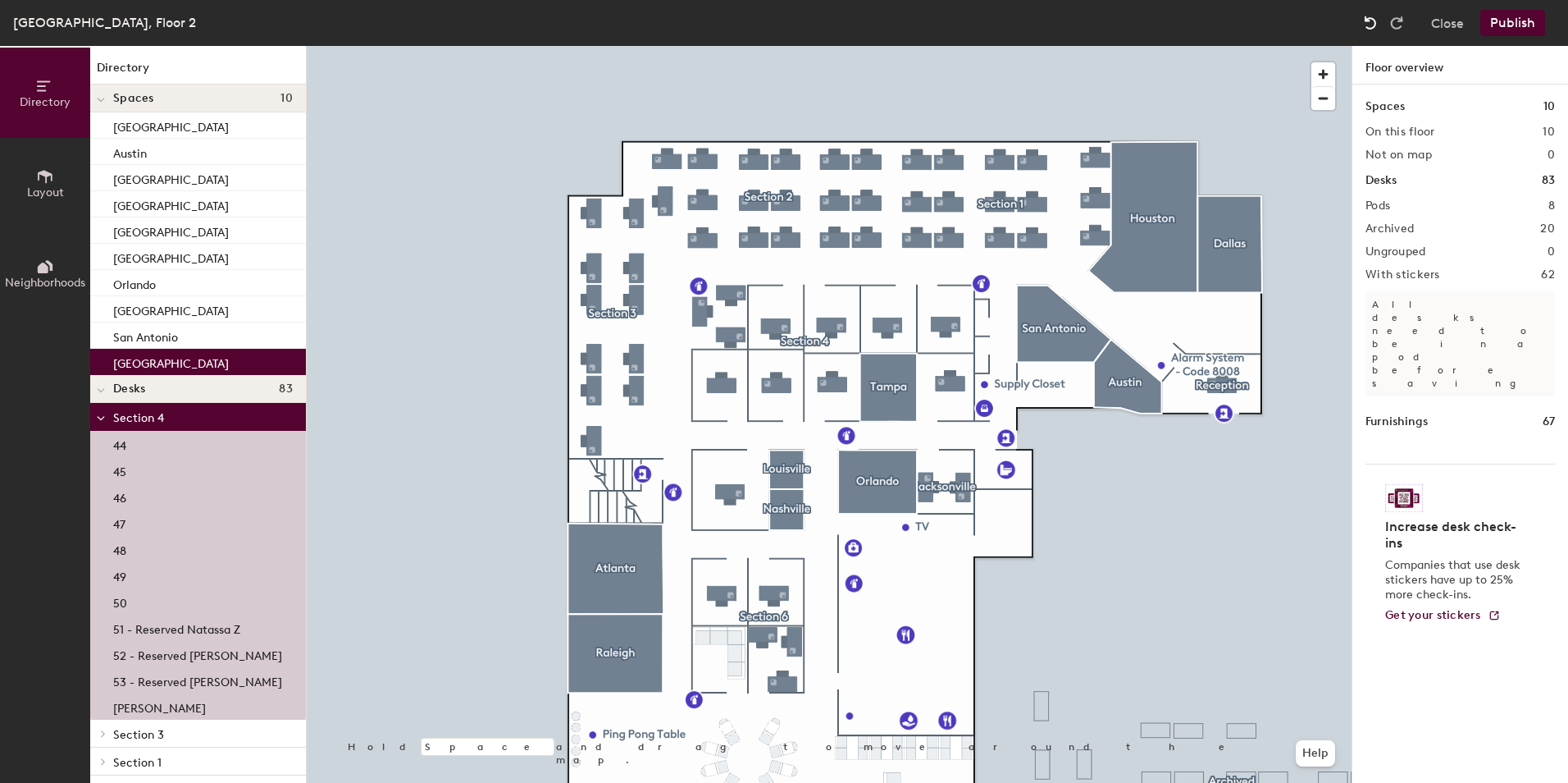
click at [1369, 24] on img at bounding box center [1369, 22] width 16 height 16
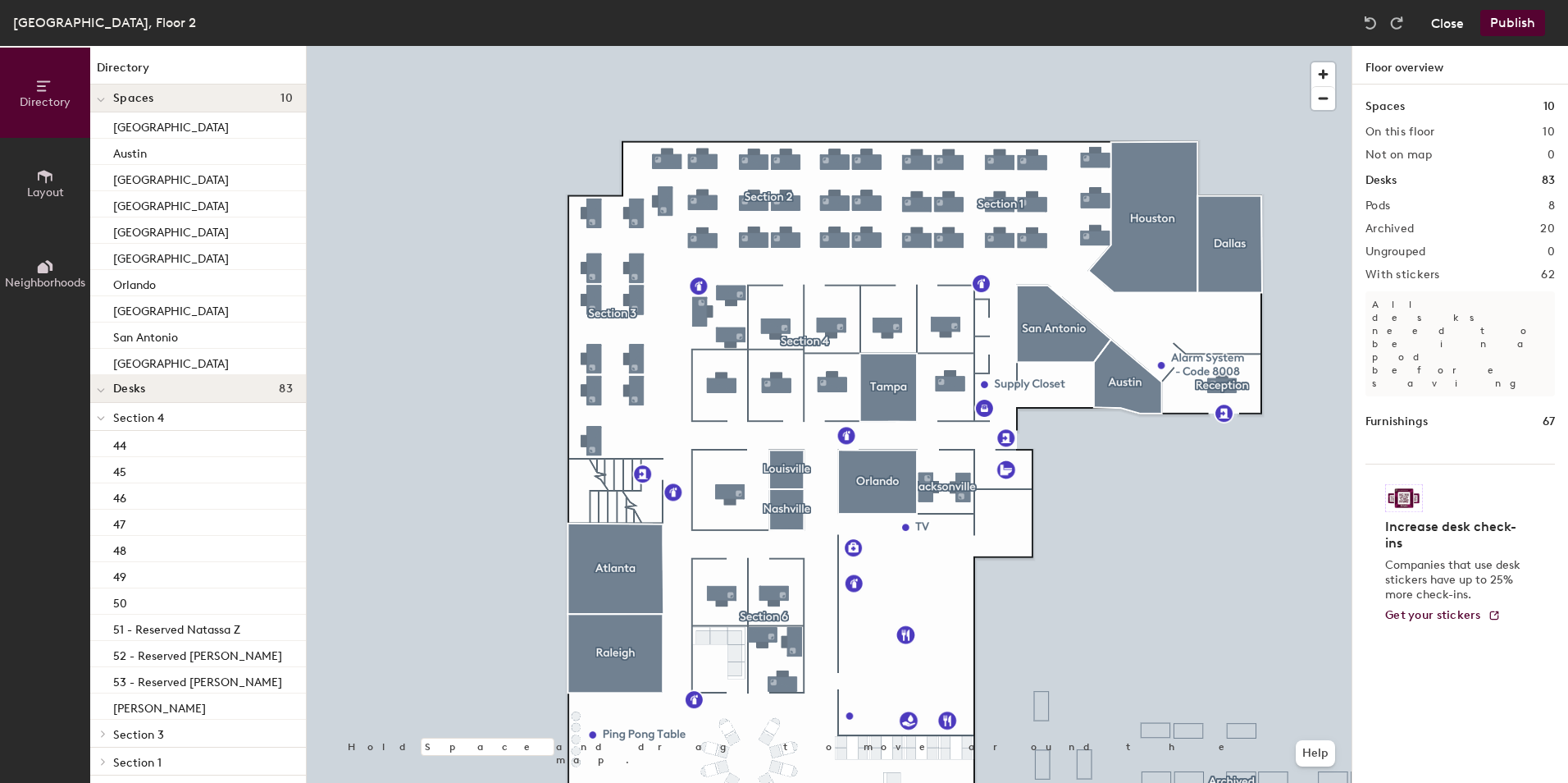
click at [1454, 26] on button "Close" at bounding box center [1447, 22] width 33 height 26
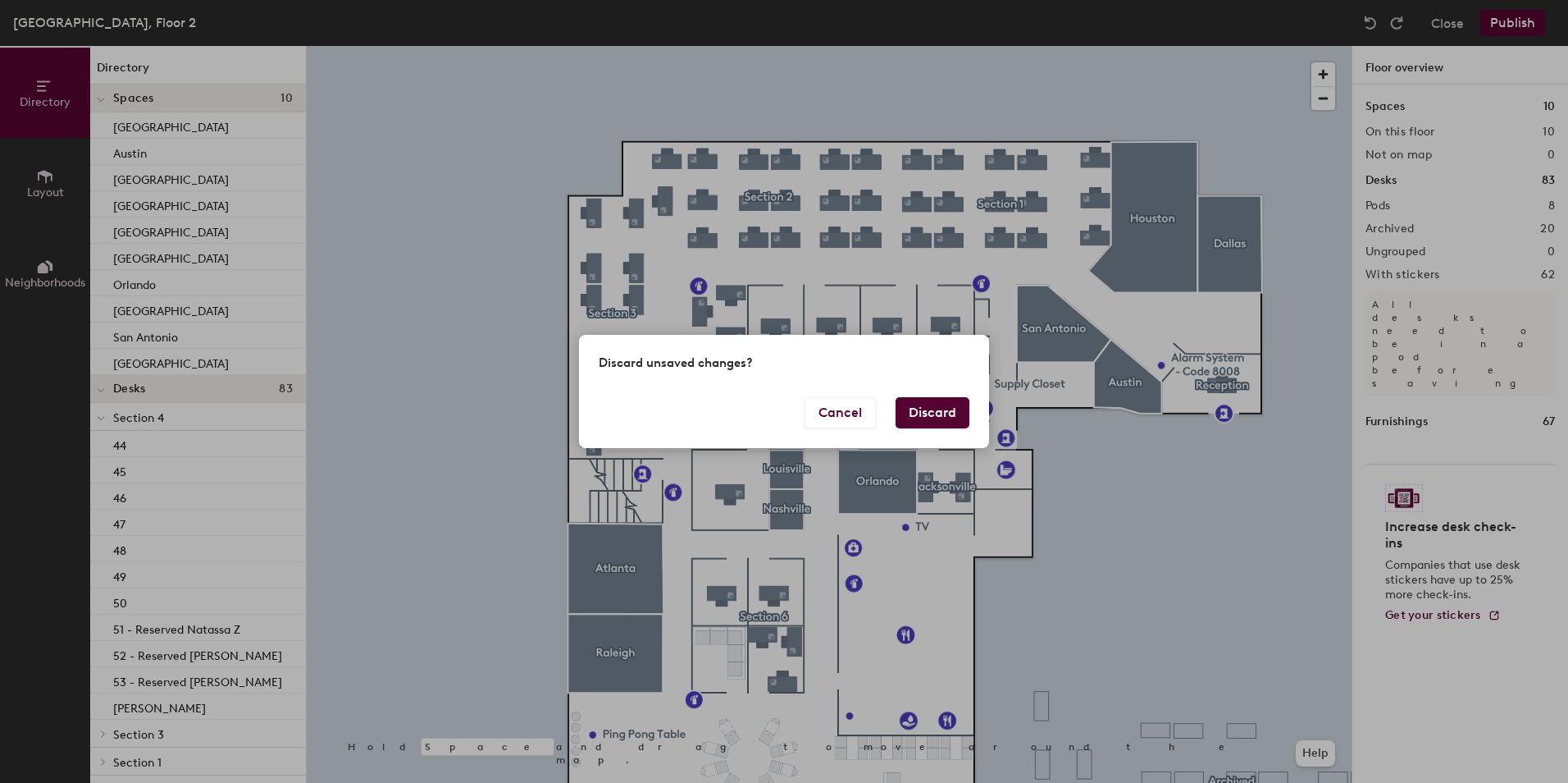
click at [925, 412] on button "Discard" at bounding box center [932, 412] width 73 height 31
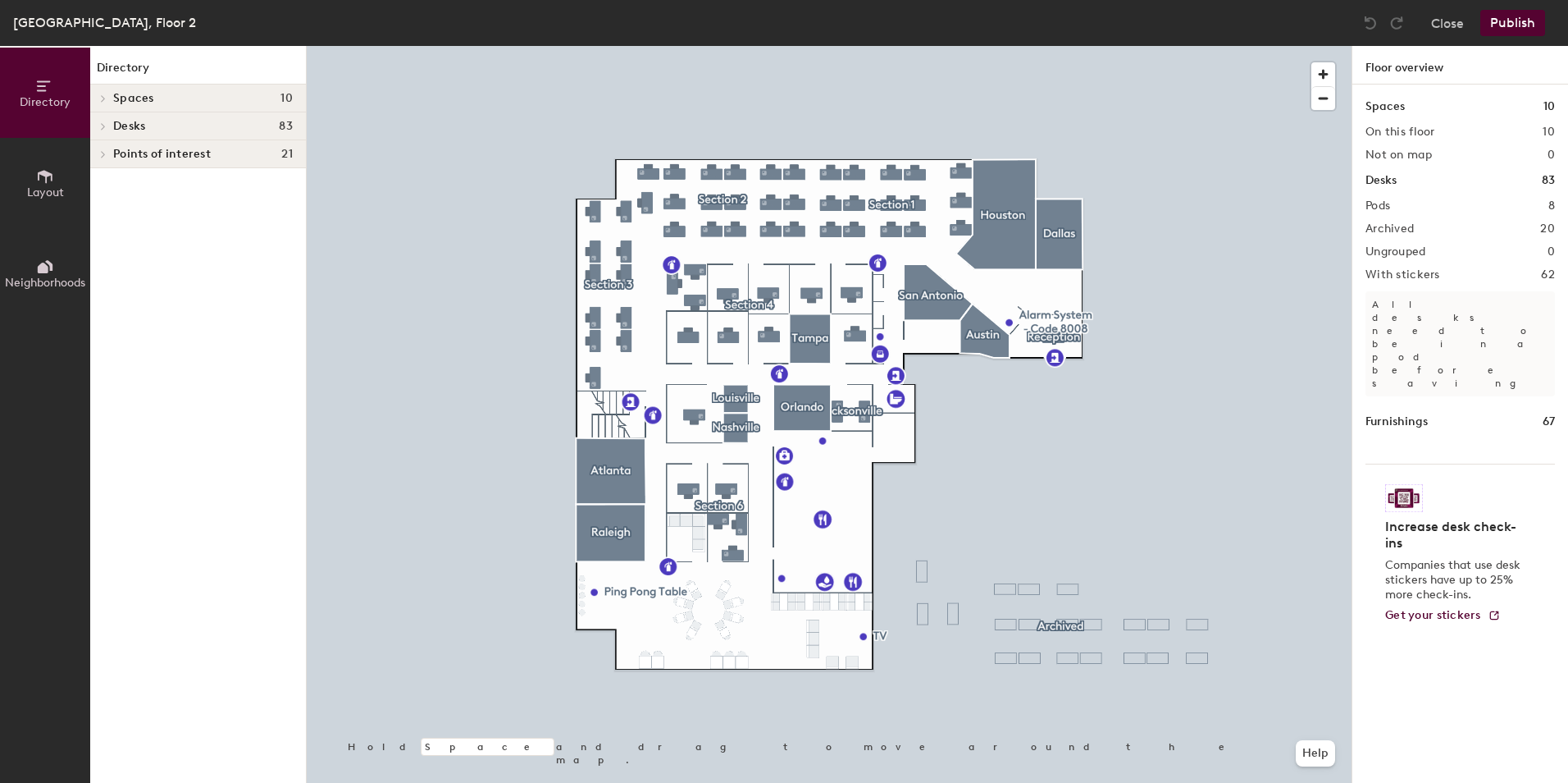
click at [45, 177] on icon at bounding box center [44, 176] width 18 height 18
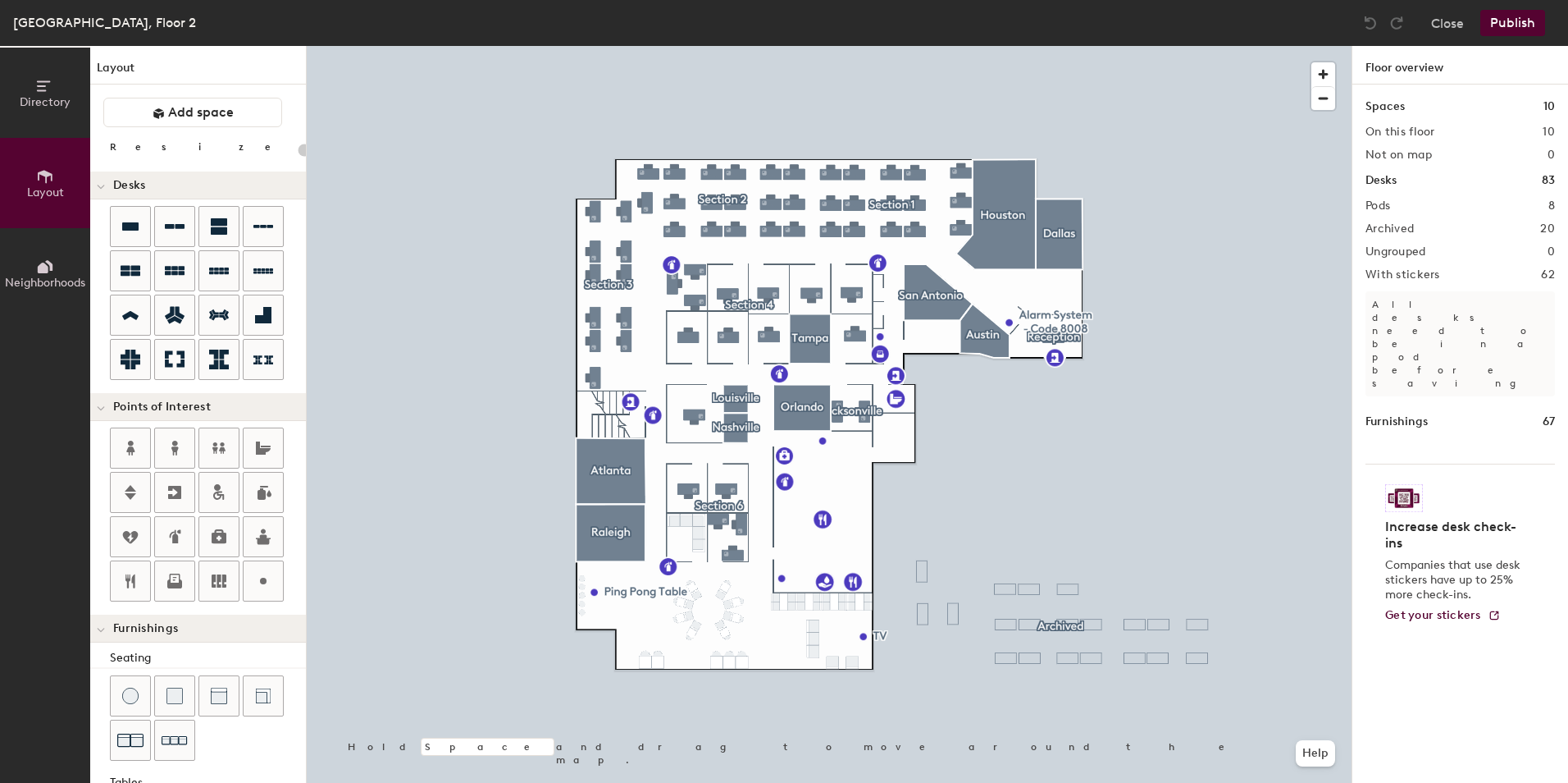
click at [1409, 69] on h1 "Floor overview" at bounding box center [1459, 66] width 215 height 39
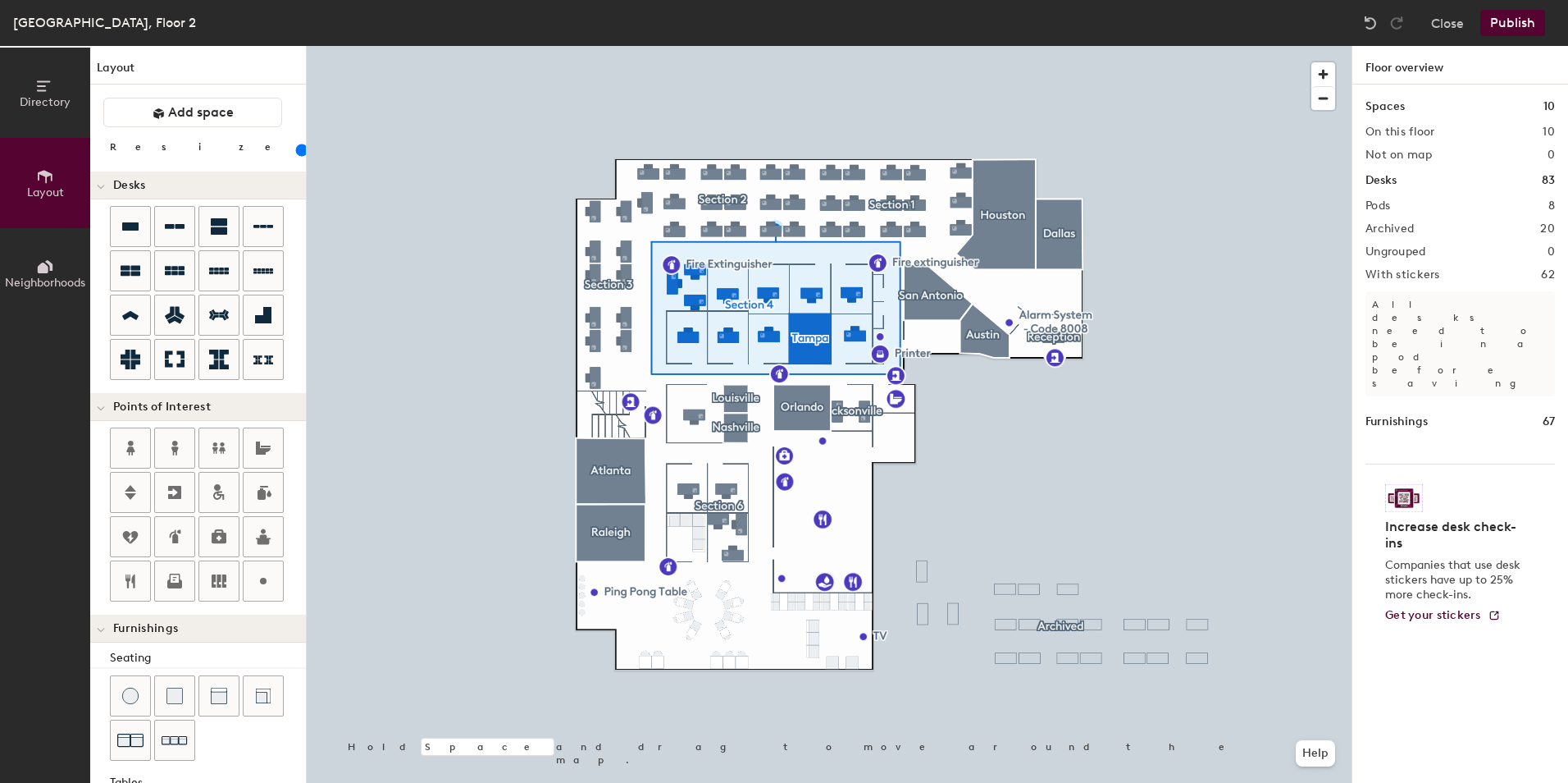
click at [1396, 62] on h1 "Floor overview" at bounding box center [1459, 66] width 215 height 39
click at [1420, 61] on h1 "Floor overview" at bounding box center [1459, 66] width 215 height 39
click at [1416, 45] on div "Richmond Hill Office, Floor 2 Close Publish" at bounding box center [784, 23] width 1568 height 46
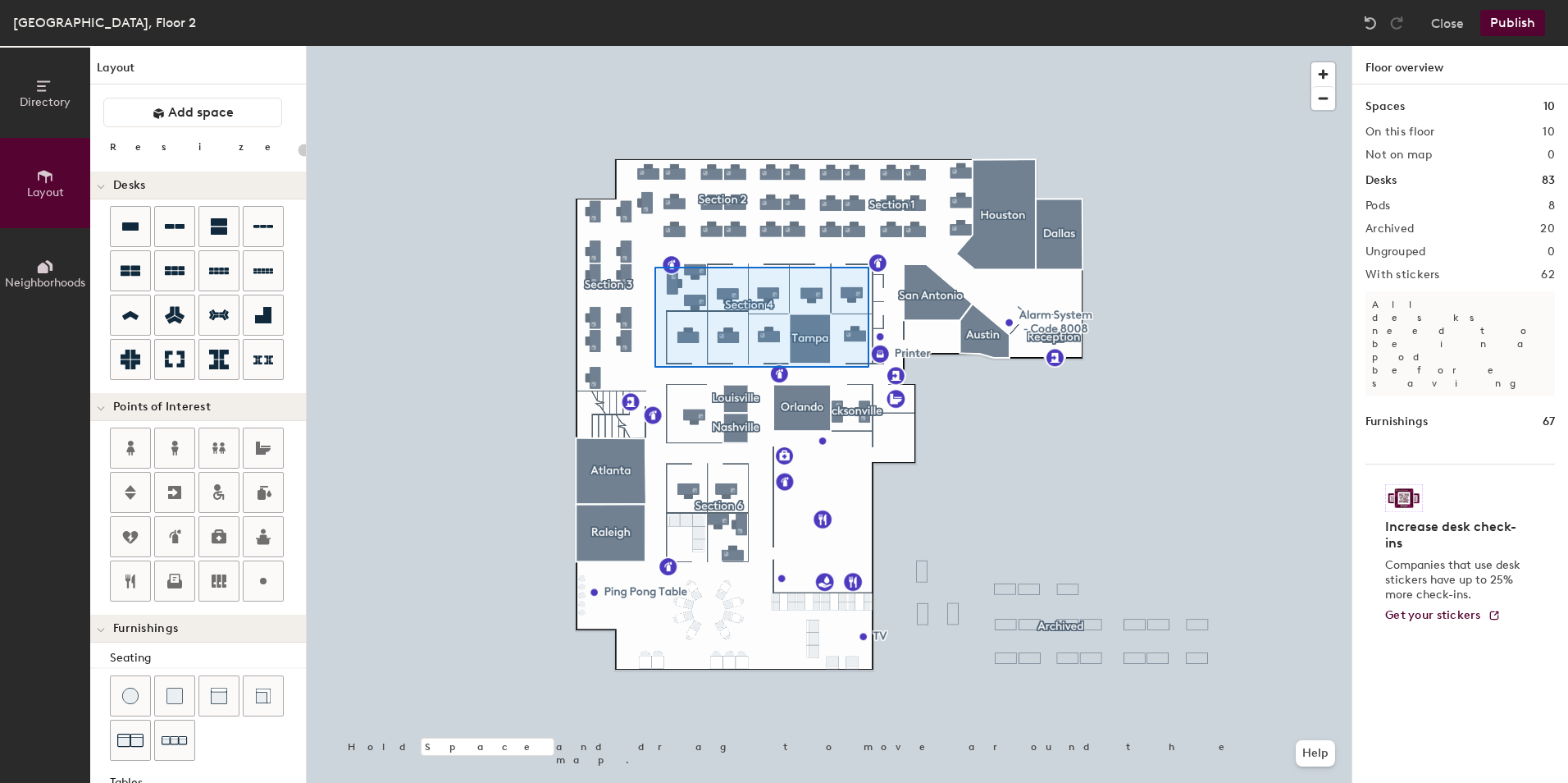
type input "140"
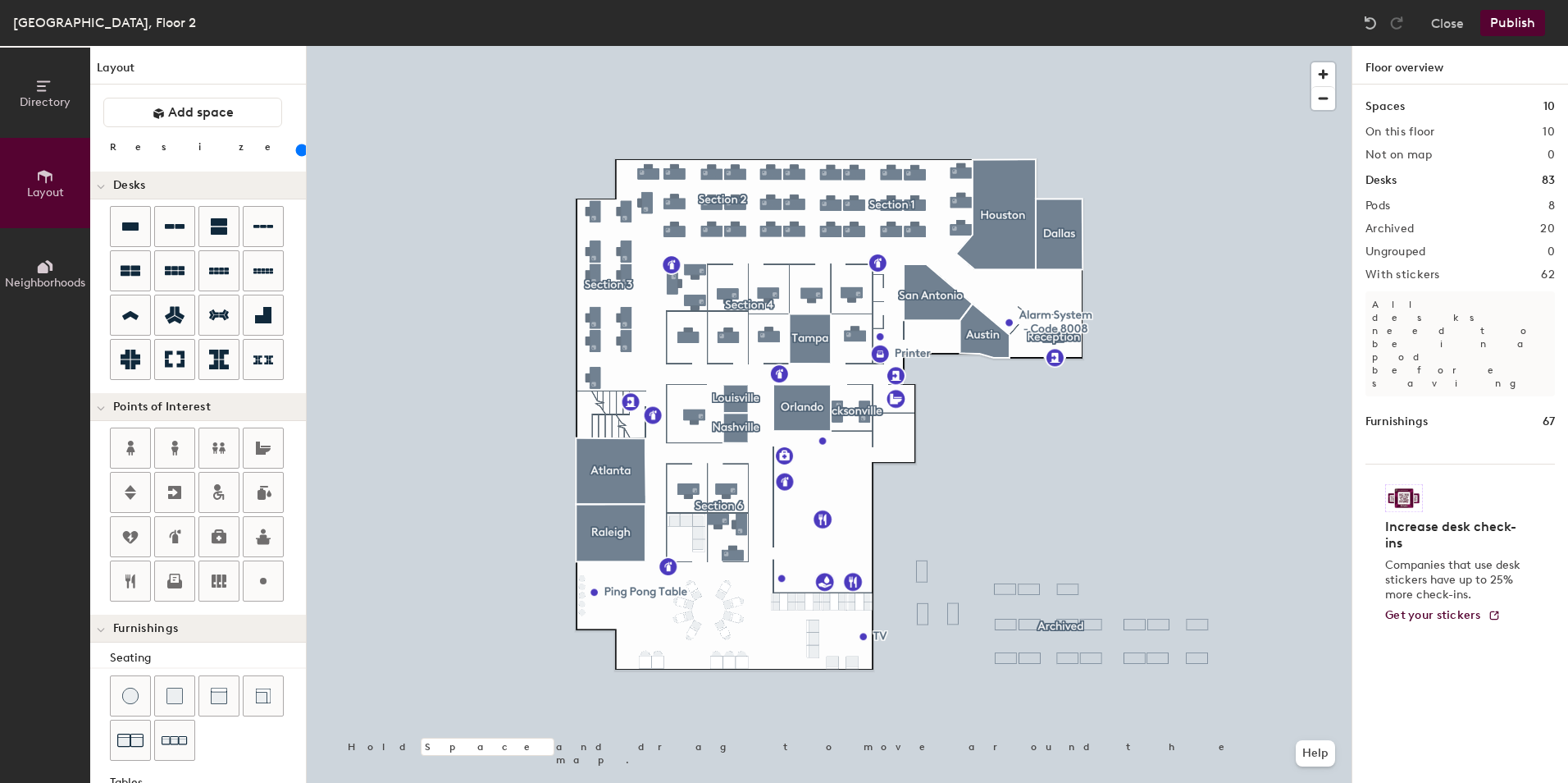
click at [70, 104] on button "Directory" at bounding box center [44, 92] width 90 height 90
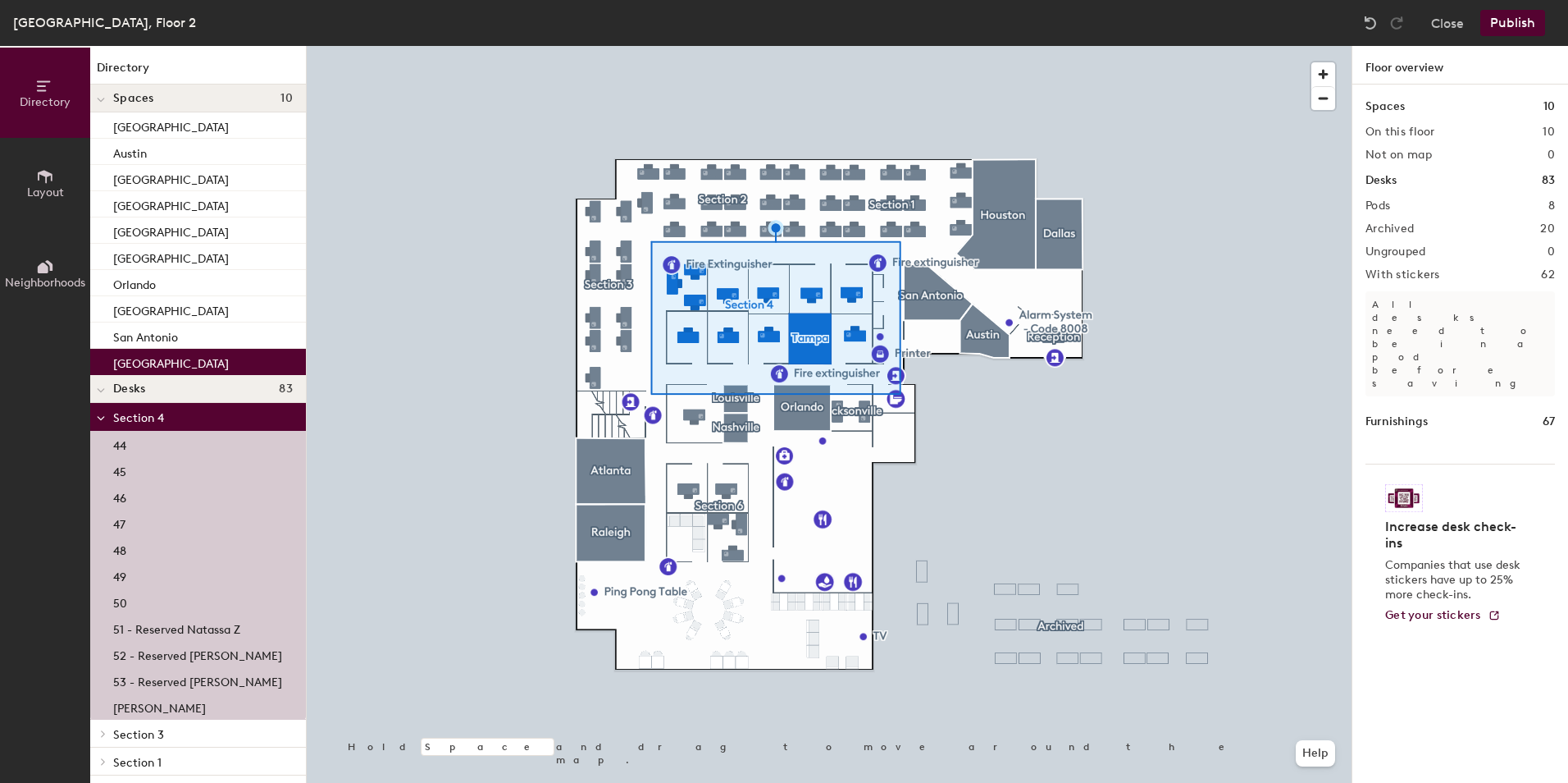
click at [139, 429] on div "Section 4" at bounding box center [197, 416] width 215 height 28
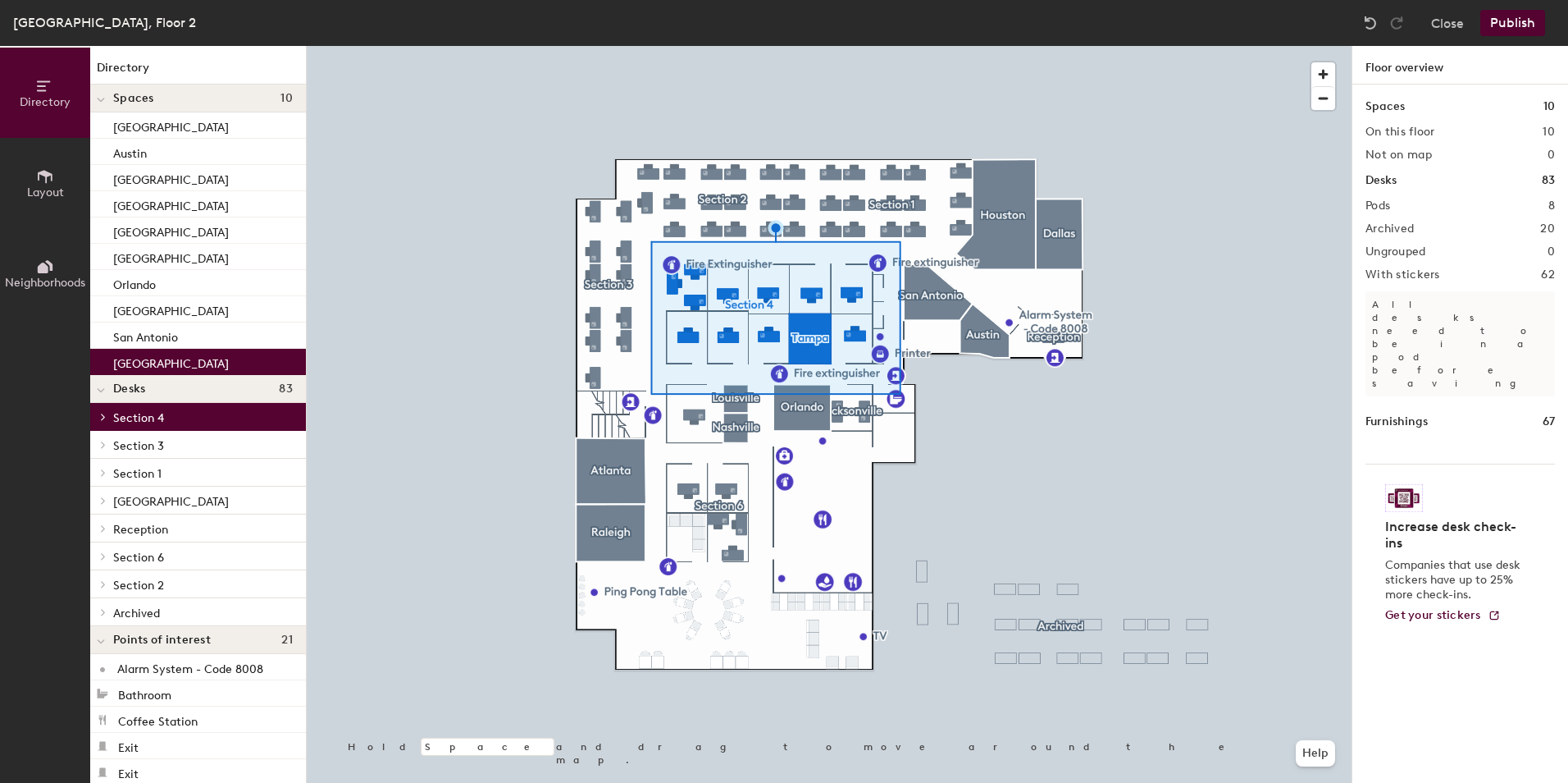
click at [135, 418] on span "Section 4" at bounding box center [138, 418] width 51 height 14
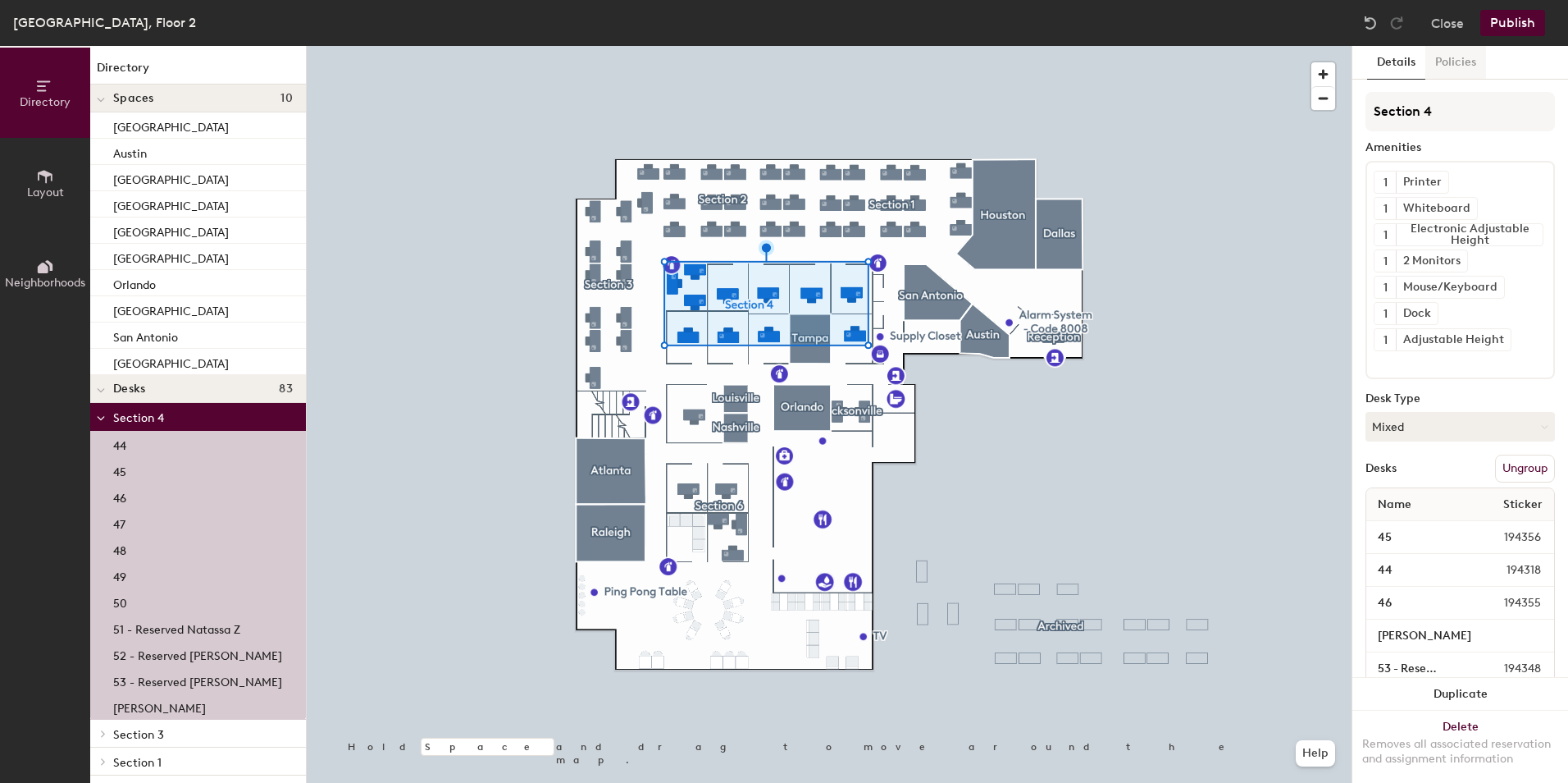
click at [1461, 64] on button "Policies" at bounding box center [1455, 63] width 61 height 34
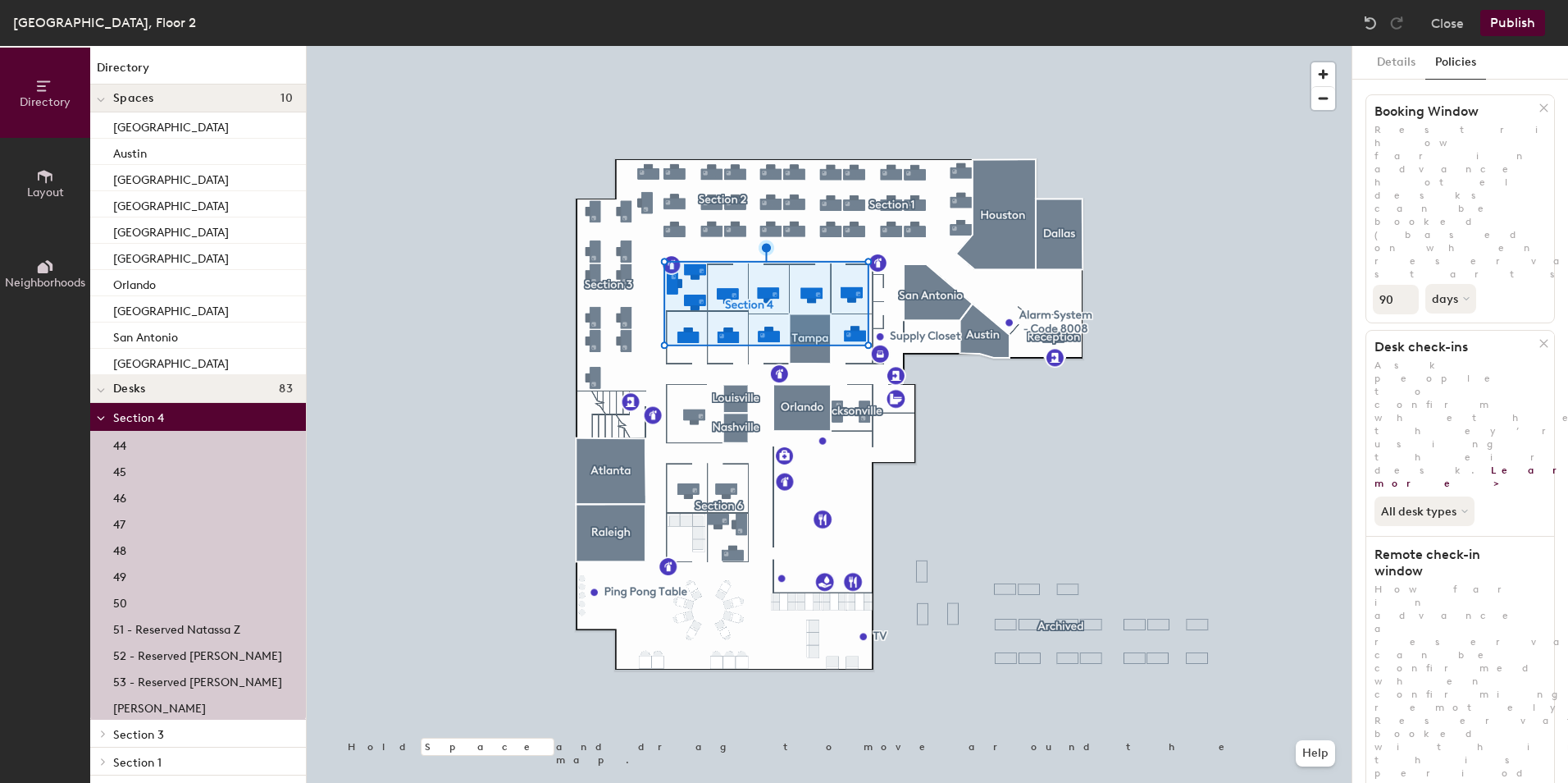
scroll to position [52, 0]
drag, startPoint x: 1515, startPoint y: 511, endPoint x: 1524, endPoint y: 512, distance: 9.1
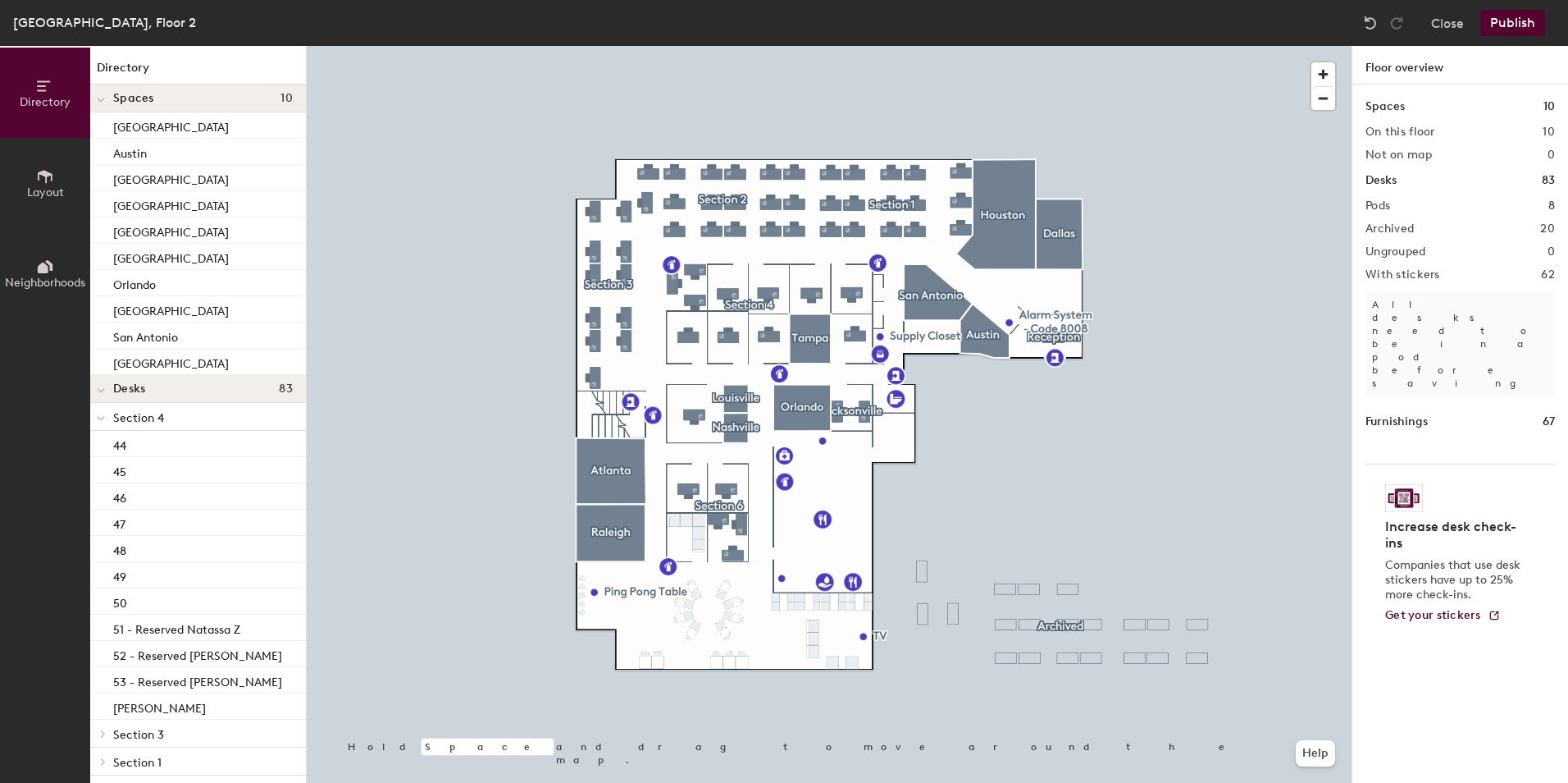
click at [1527, 20] on button "Publish" at bounding box center [1512, 22] width 65 height 26
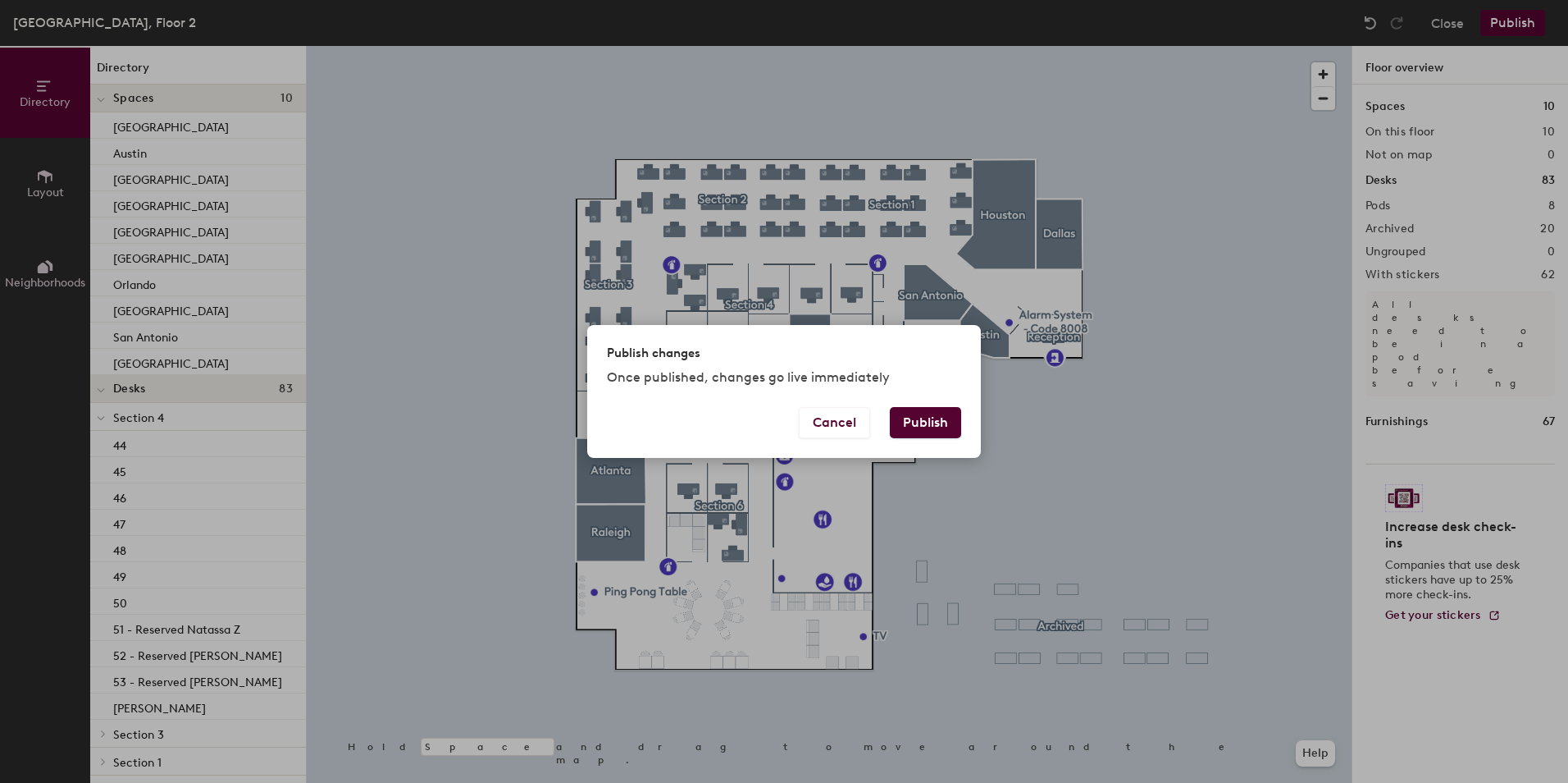
click at [931, 423] on button "Publish" at bounding box center [925, 422] width 71 height 31
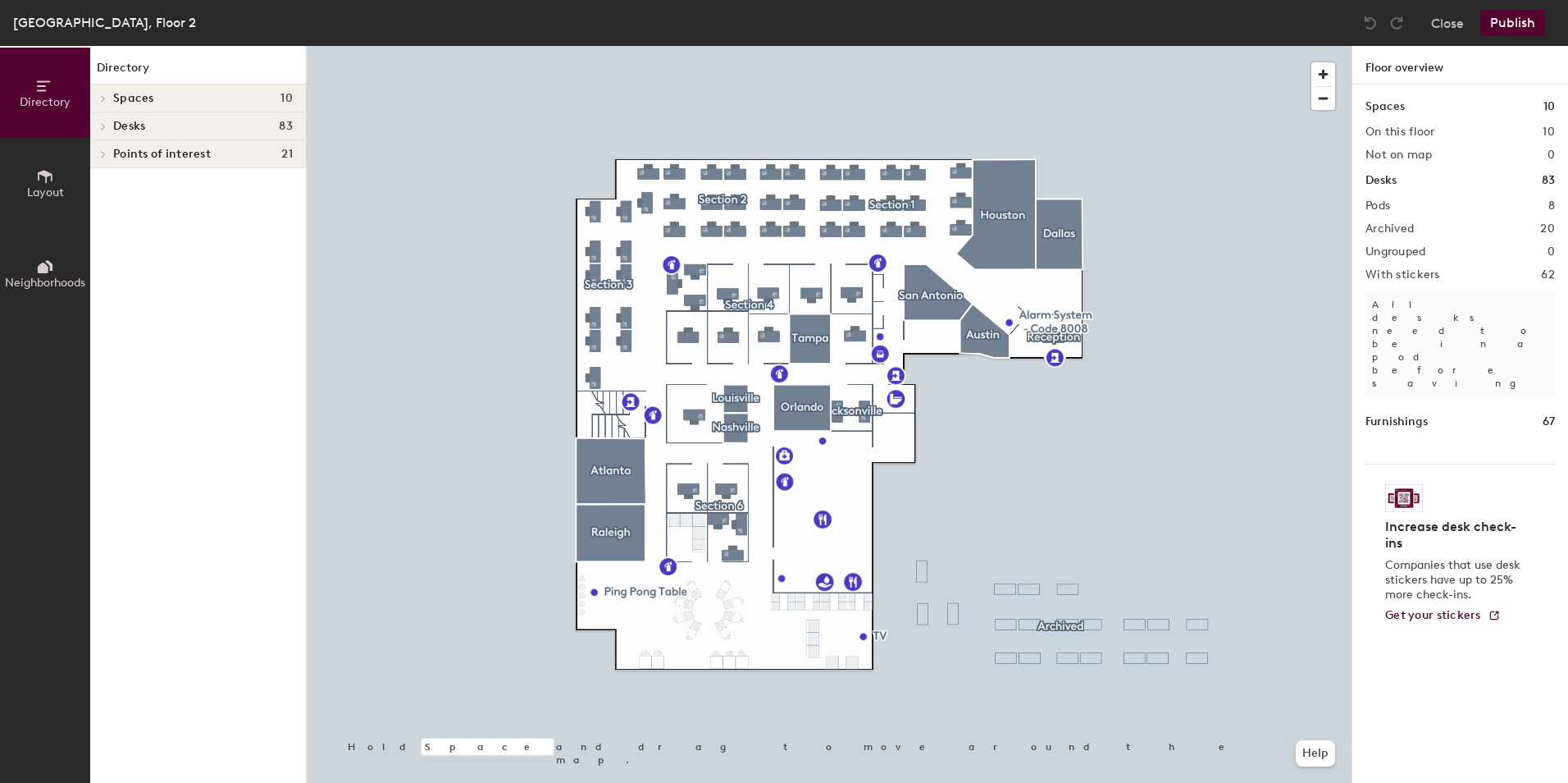
click at [147, 126] on h4 "Desks 83" at bounding box center [203, 126] width 179 height 14
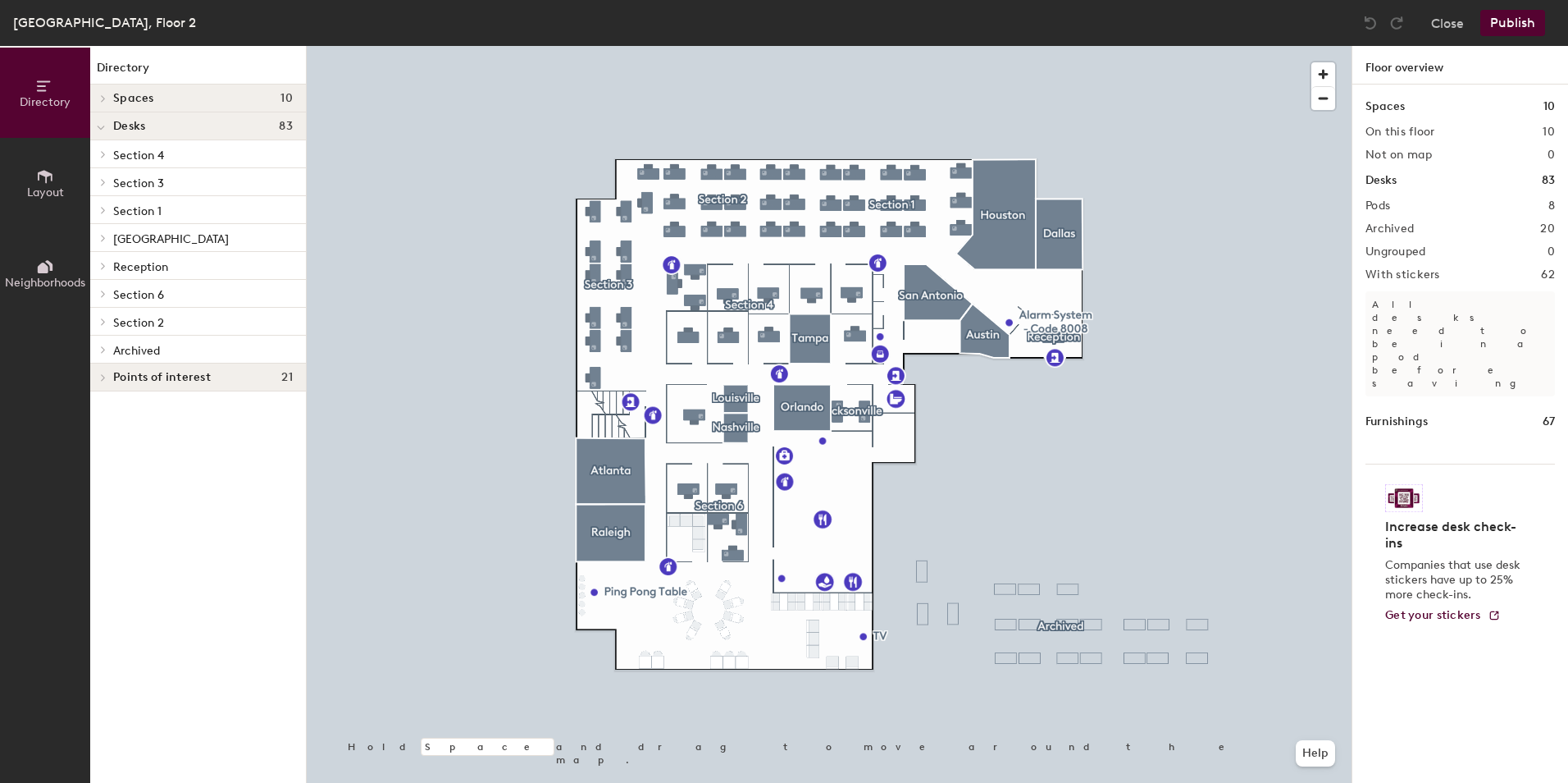
click at [150, 152] on span "Section 4" at bounding box center [138, 155] width 51 height 14
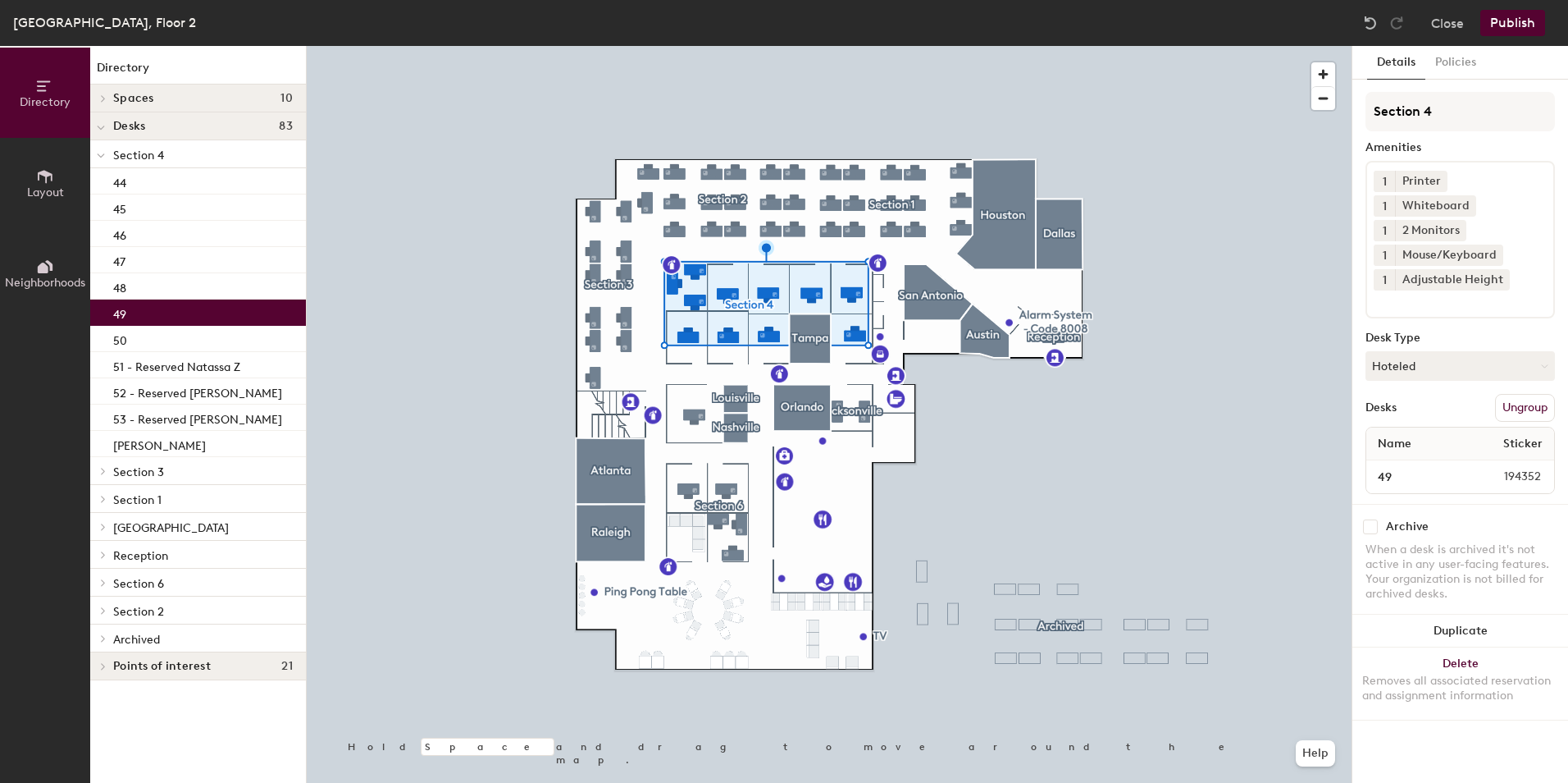
click at [119, 308] on p "49" at bounding box center [120, 313] width 14 height 19
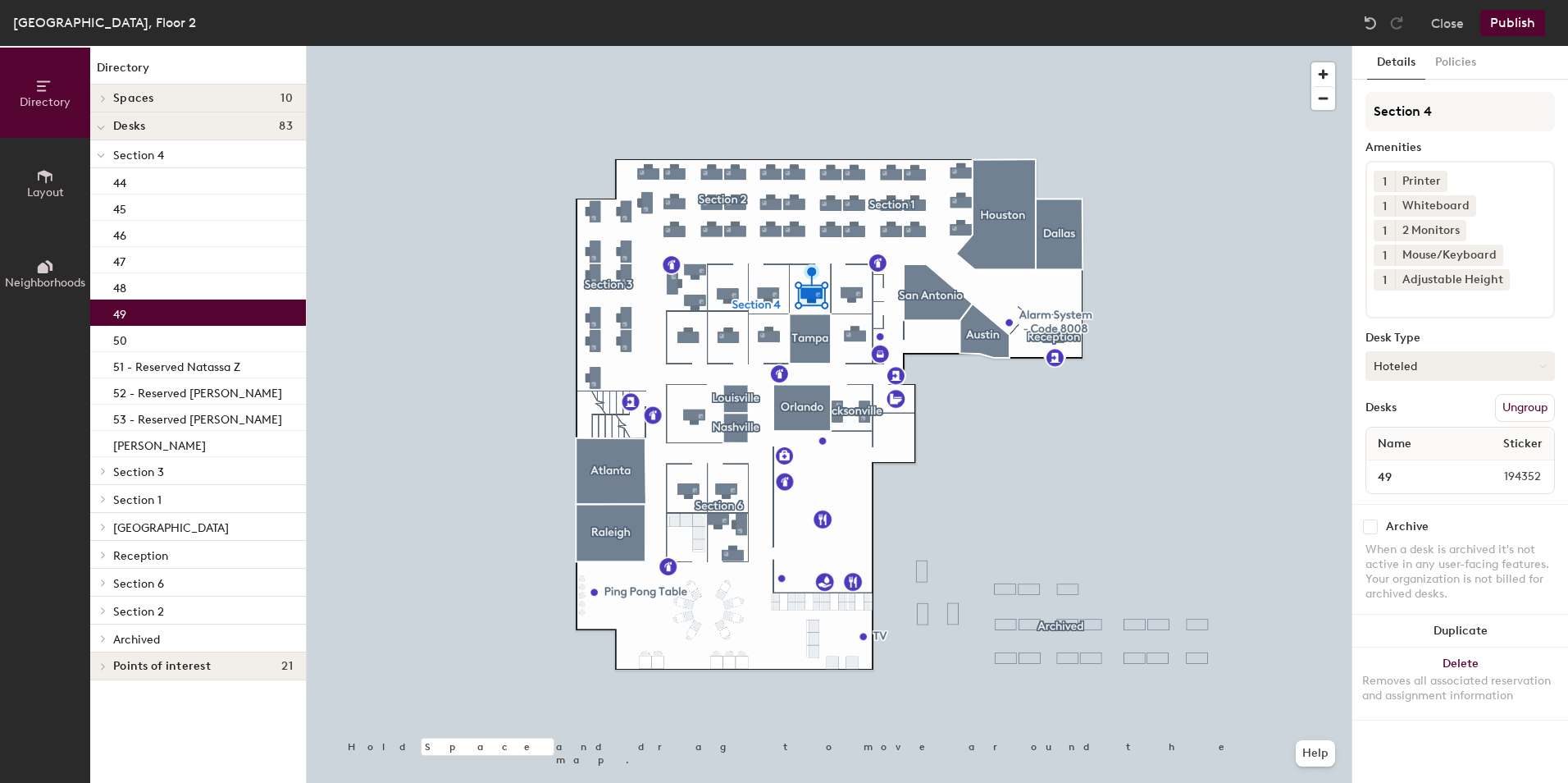
click at [1417, 371] on button "Hoteled" at bounding box center [1460, 366] width 189 height 30
click at [1405, 419] on div "Assigned" at bounding box center [1448, 416] width 164 height 24
click at [1533, 18] on button "Publish" at bounding box center [1512, 22] width 65 height 26
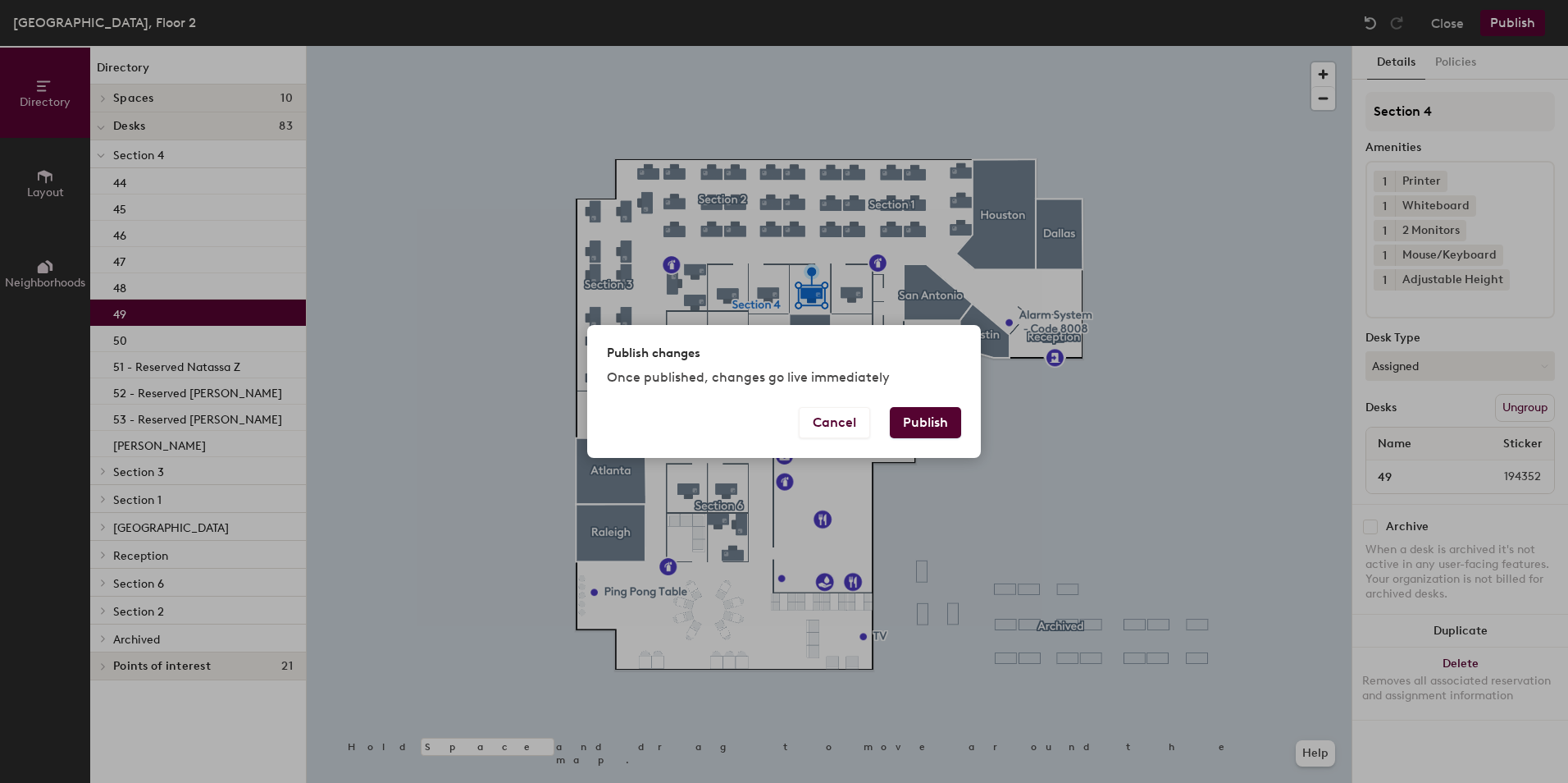
click at [913, 429] on button "Publish" at bounding box center [925, 422] width 71 height 31
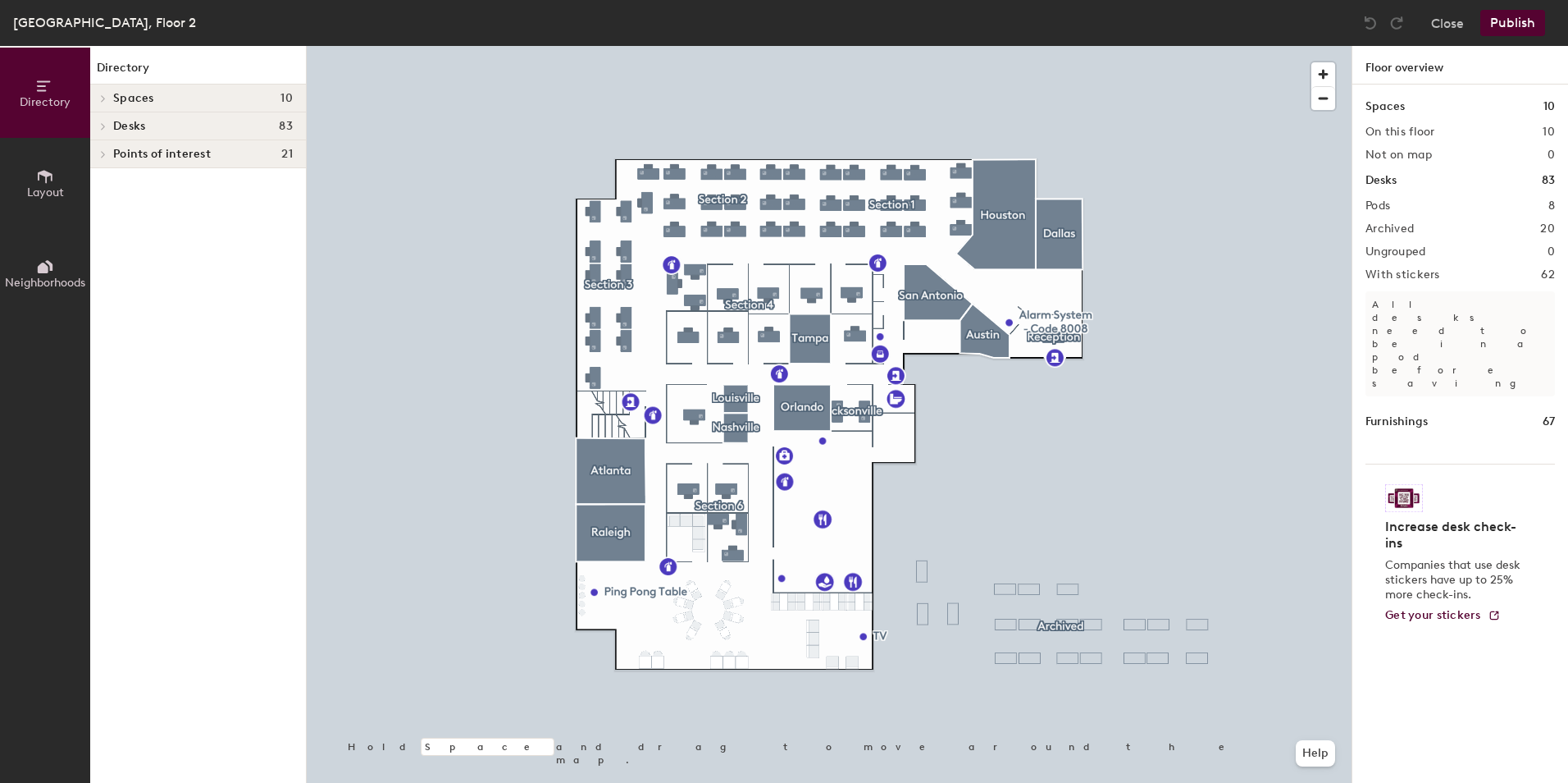
click at [152, 122] on h4 "Desks 83" at bounding box center [203, 126] width 179 height 14
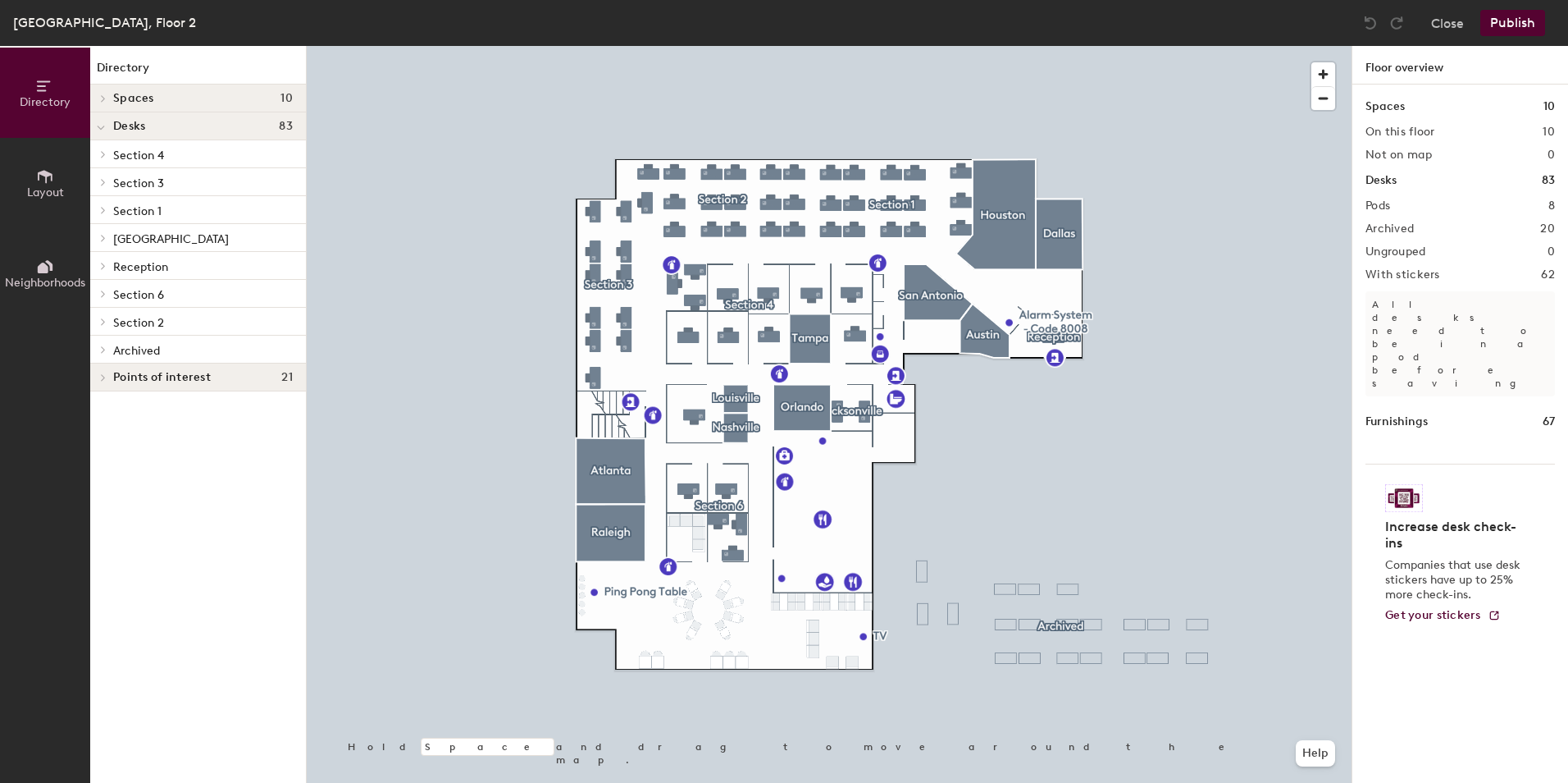
click at [160, 98] on h4 "Spaces 10" at bounding box center [203, 98] width 179 height 14
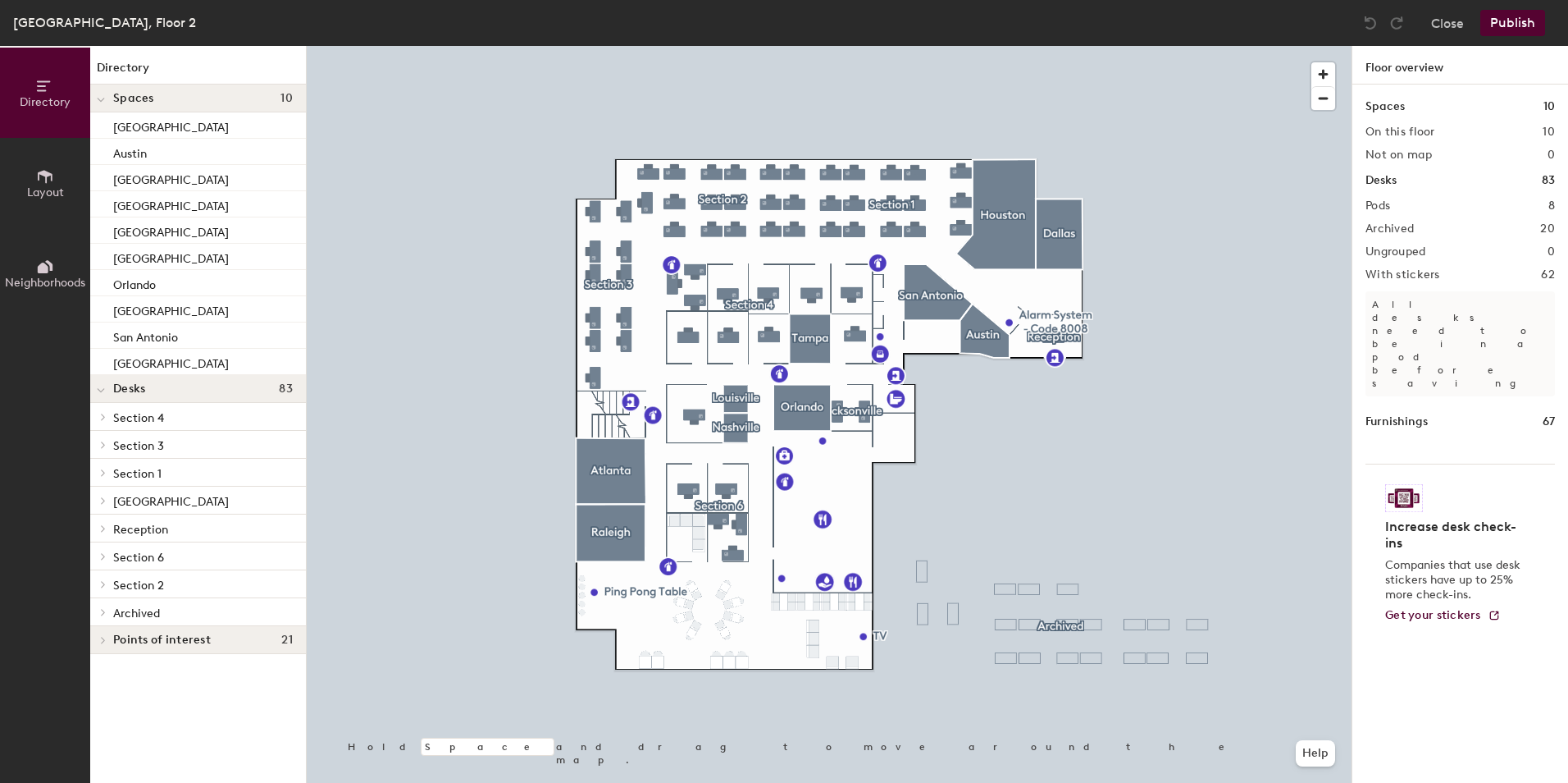
click at [142, 419] on span "Section 4" at bounding box center [138, 418] width 51 height 14
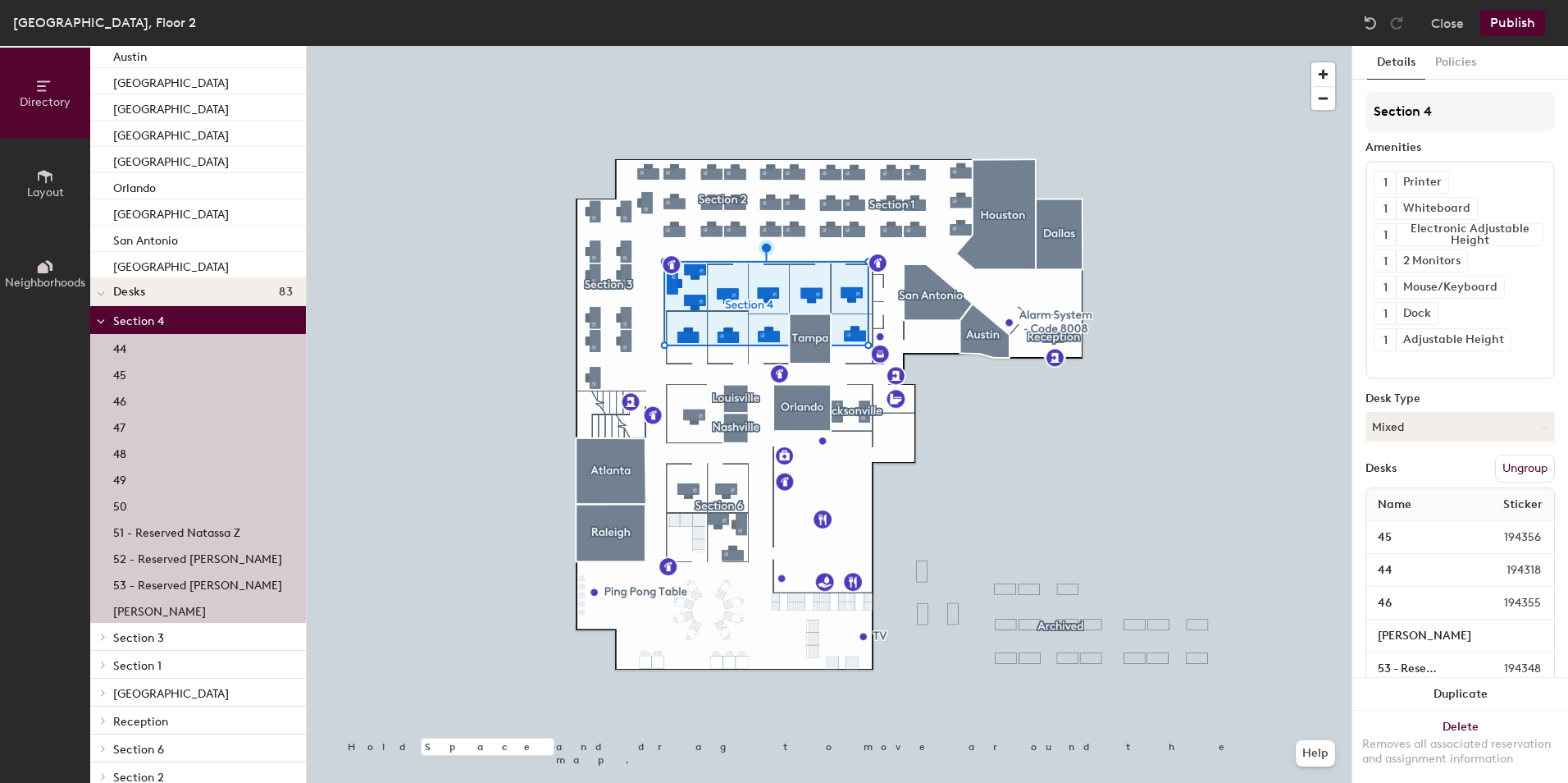
scroll to position [173, 0]
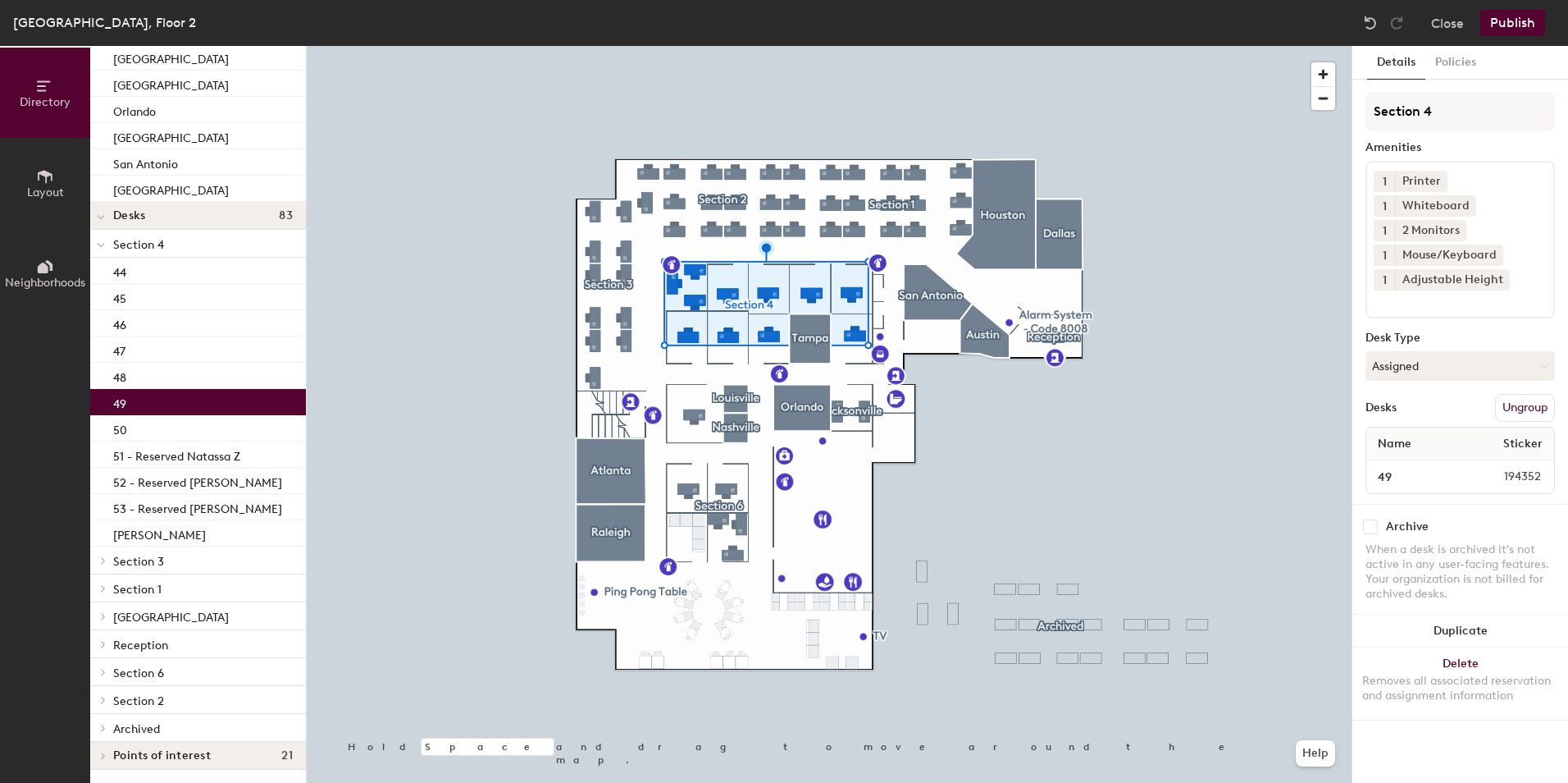
click at [127, 397] on div "49" at bounding box center [197, 402] width 215 height 26
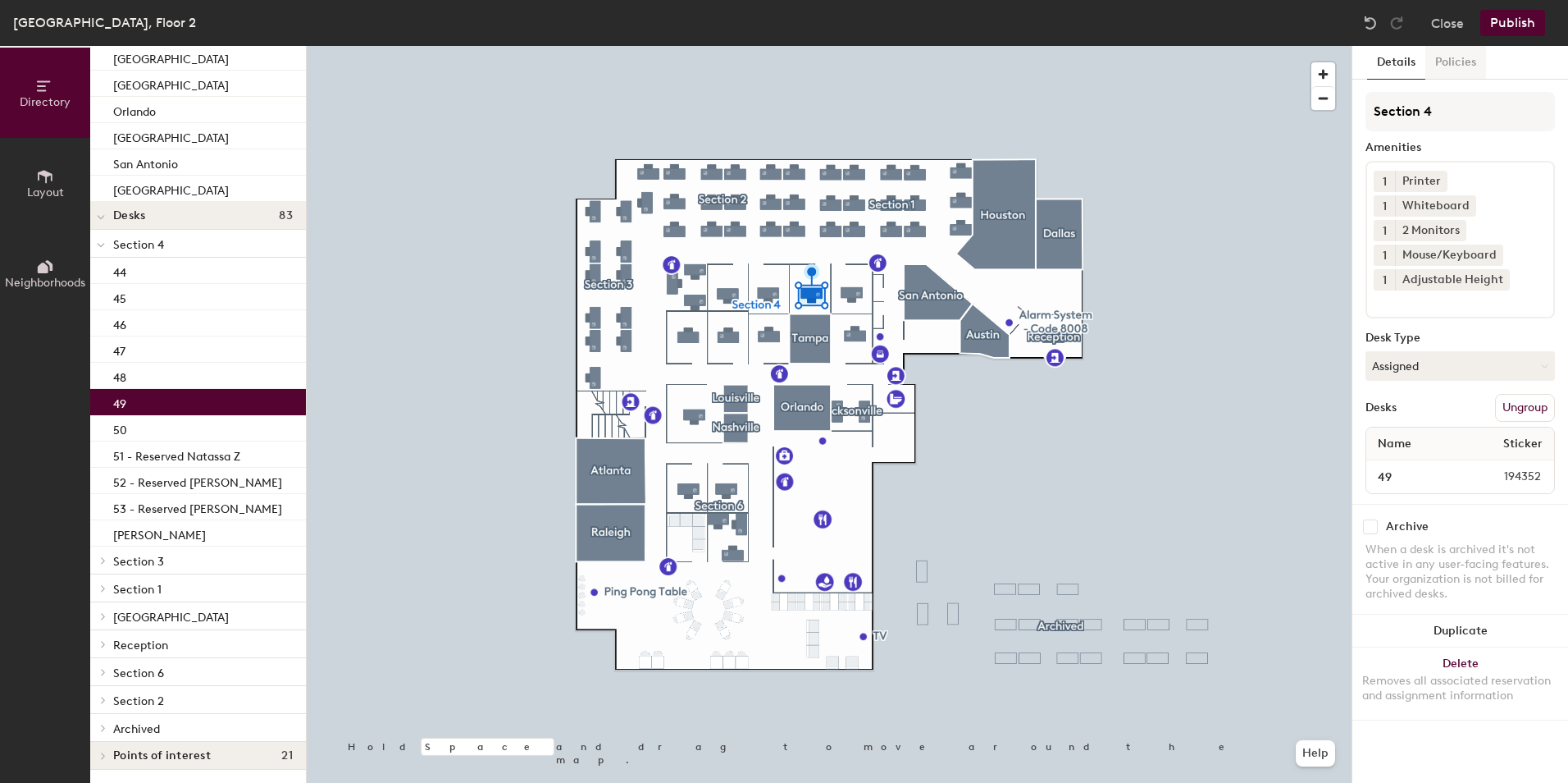
click at [1461, 67] on button "Policies" at bounding box center [1455, 63] width 61 height 34
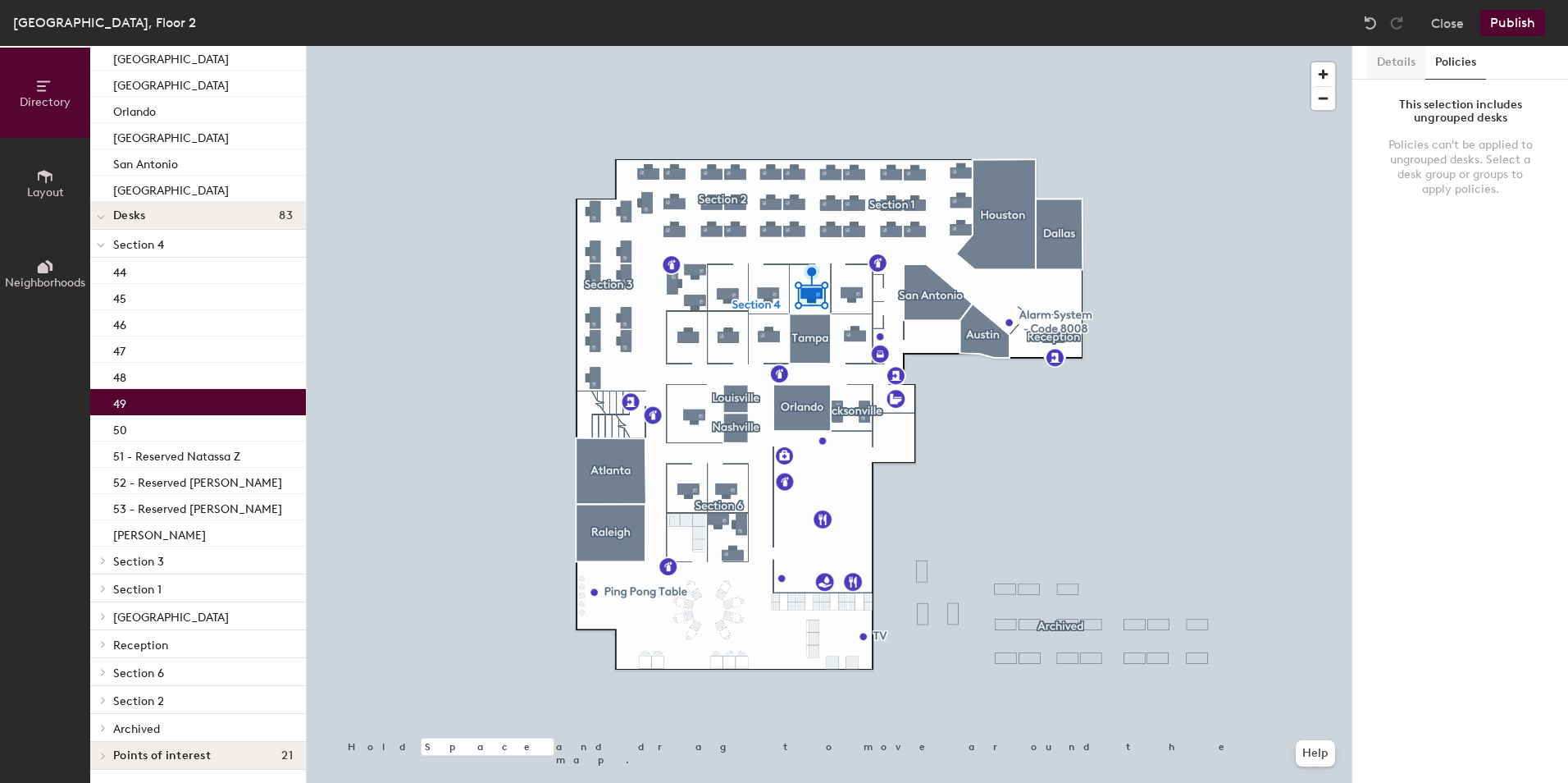
click at [1388, 65] on button "Details" at bounding box center [1395, 63] width 58 height 34
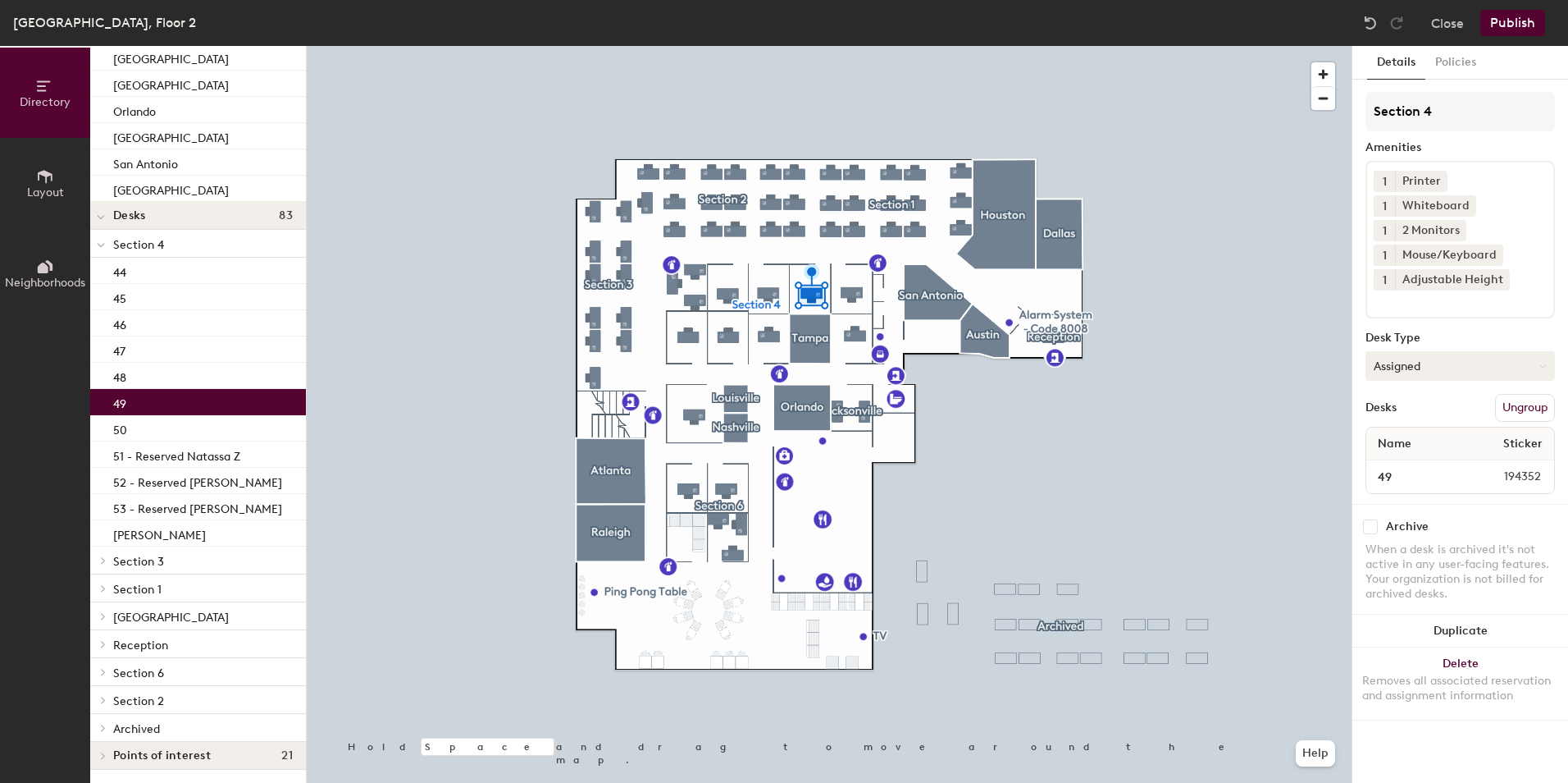
click at [1420, 362] on button "Assigned" at bounding box center [1460, 366] width 189 height 30
click at [1505, 134] on div "Section 4 Amenities 1 Printer 1 Whiteboard 1 2 Monitors 1 Mouse/Keyboard 1 Adju…" at bounding box center [1460, 297] width 189 height 412
click at [257, 762] on div "Points of interest 21" at bounding box center [197, 755] width 215 height 28
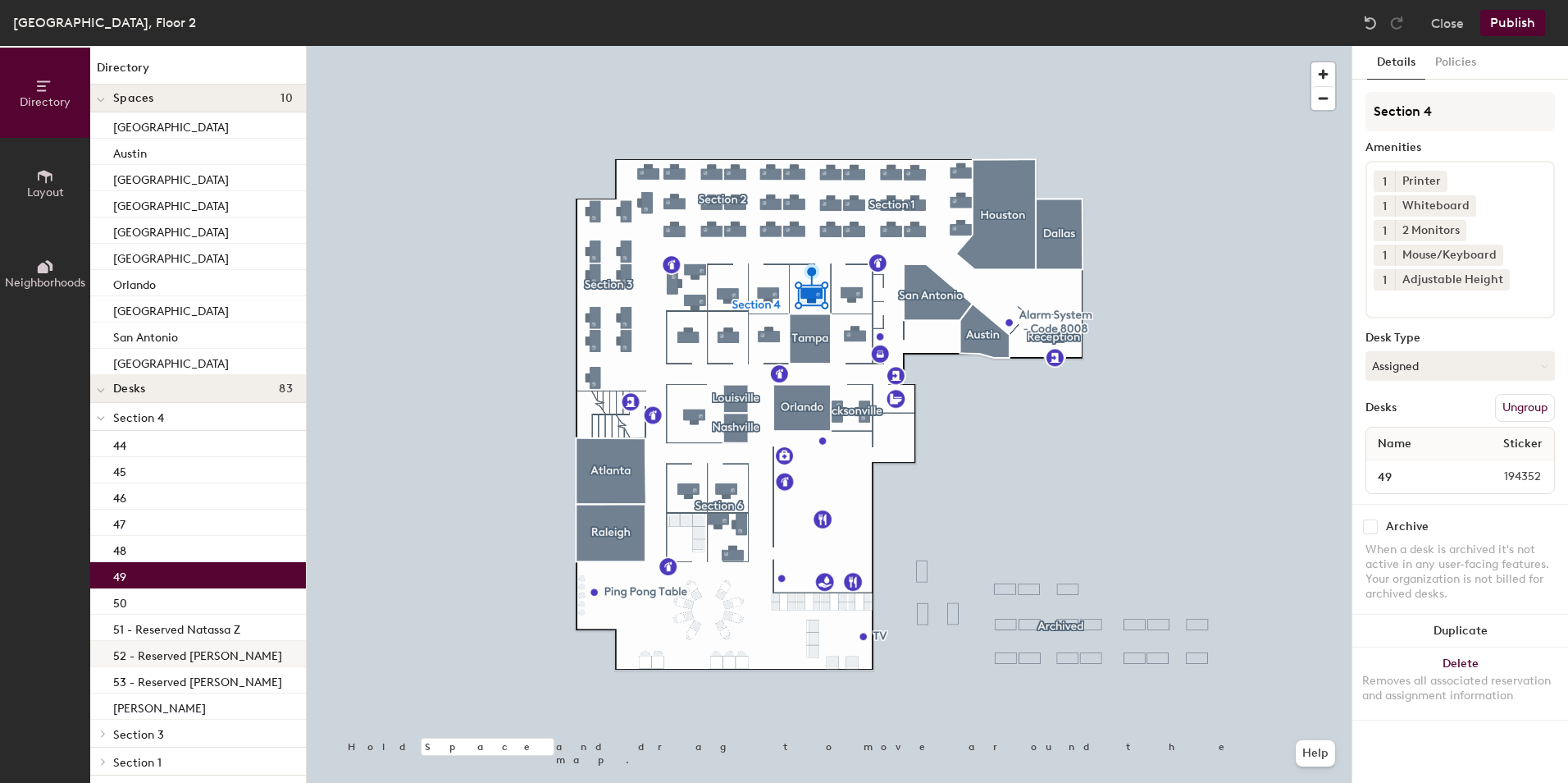
scroll to position [328, 0]
